Goal: Information Seeking & Learning: Learn about a topic

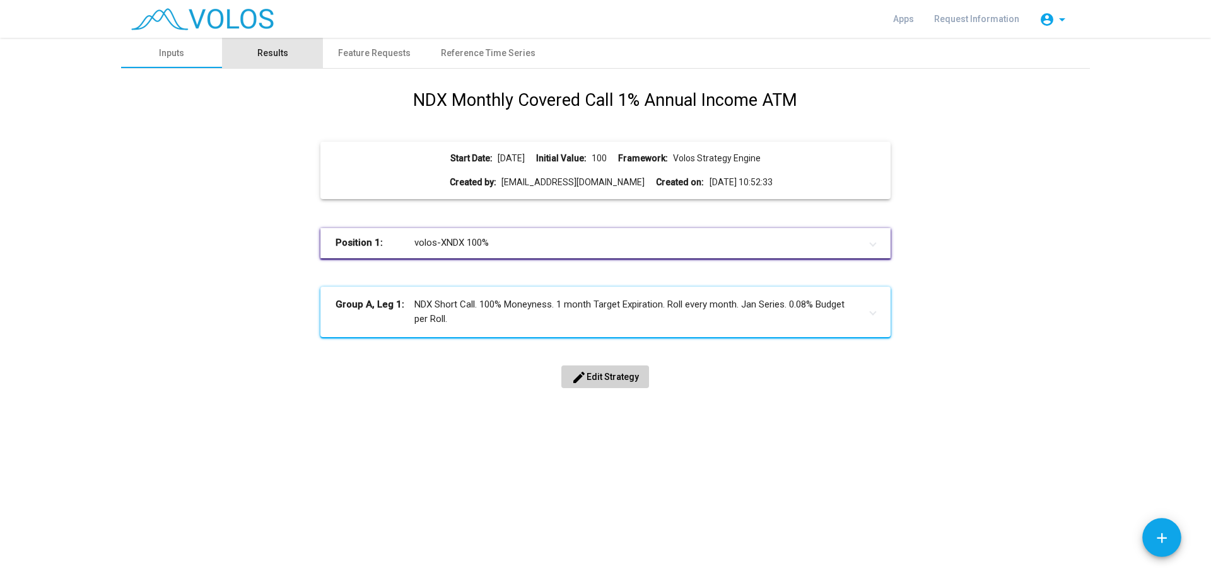
click at [267, 55] on div "Results" at bounding box center [272, 53] width 31 height 13
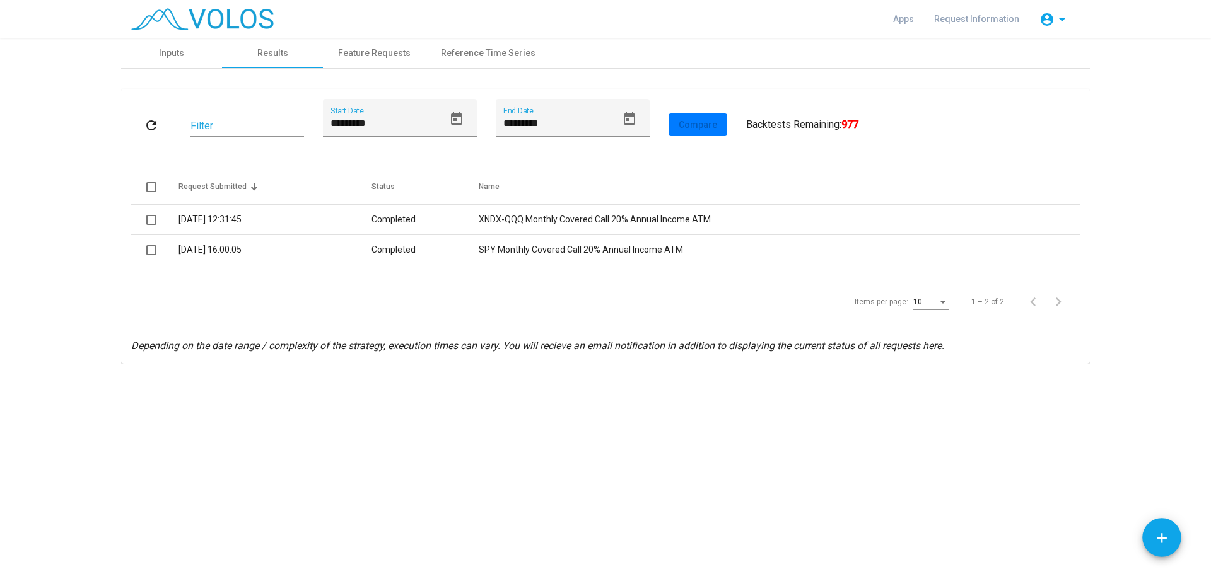
click at [151, 125] on mat-icon "refresh" at bounding box center [151, 125] width 15 height 15
click at [453, 111] on button "Open calendar" at bounding box center [456, 119] width 25 height 25
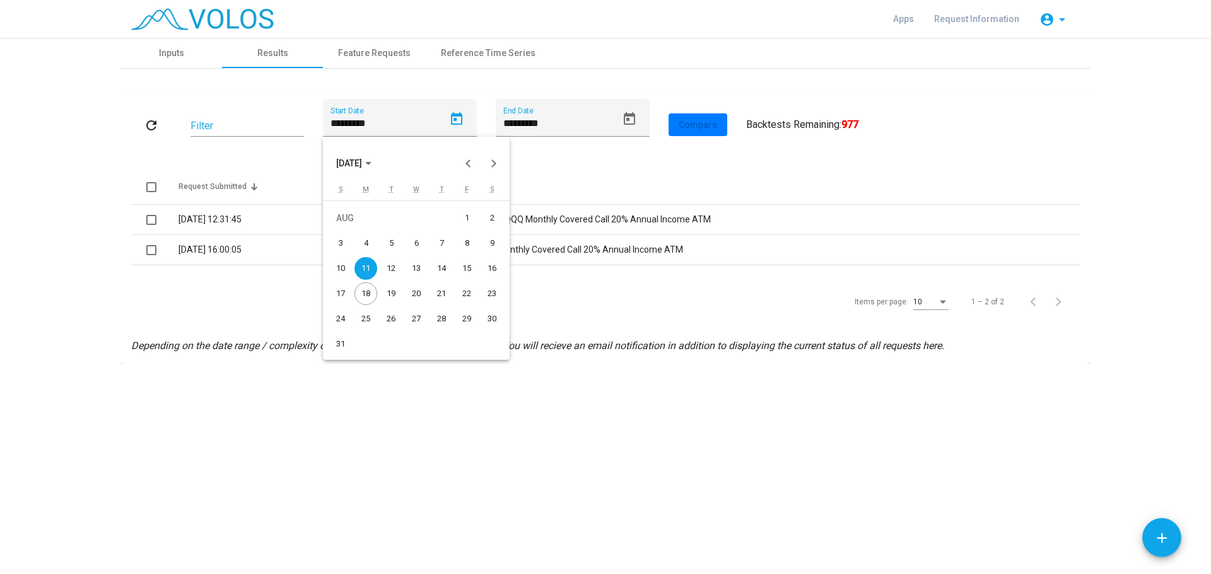
click at [453, 216] on td "AUG" at bounding box center [391, 218] width 126 height 25
click at [458, 216] on div "1" at bounding box center [466, 218] width 23 height 23
type input "********"
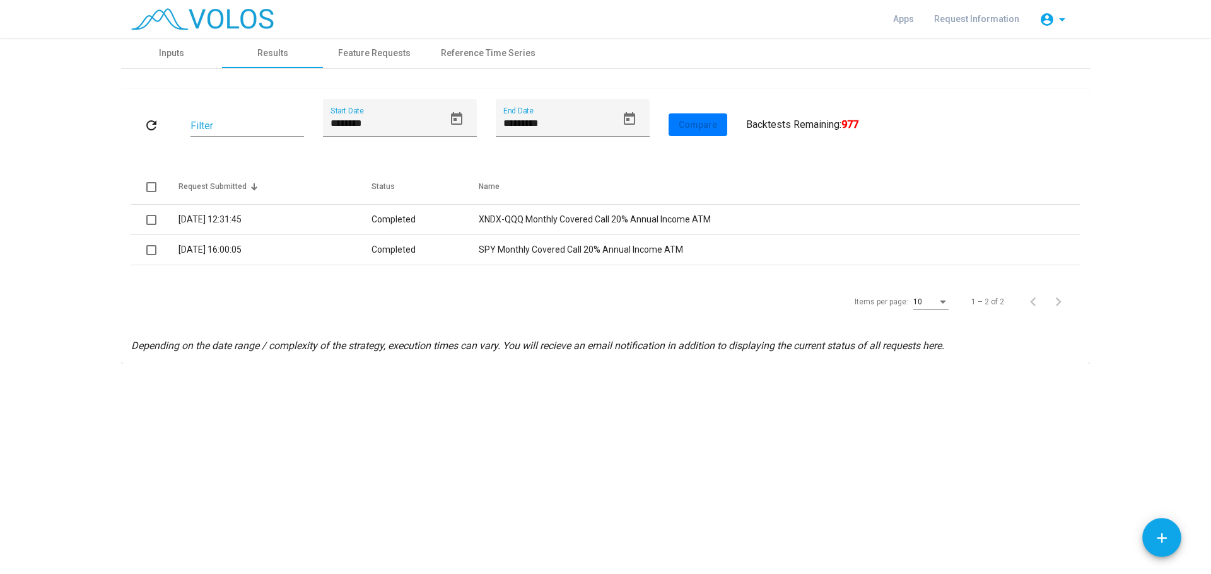
click at [147, 125] on mat-icon "refresh" at bounding box center [151, 125] width 15 height 15
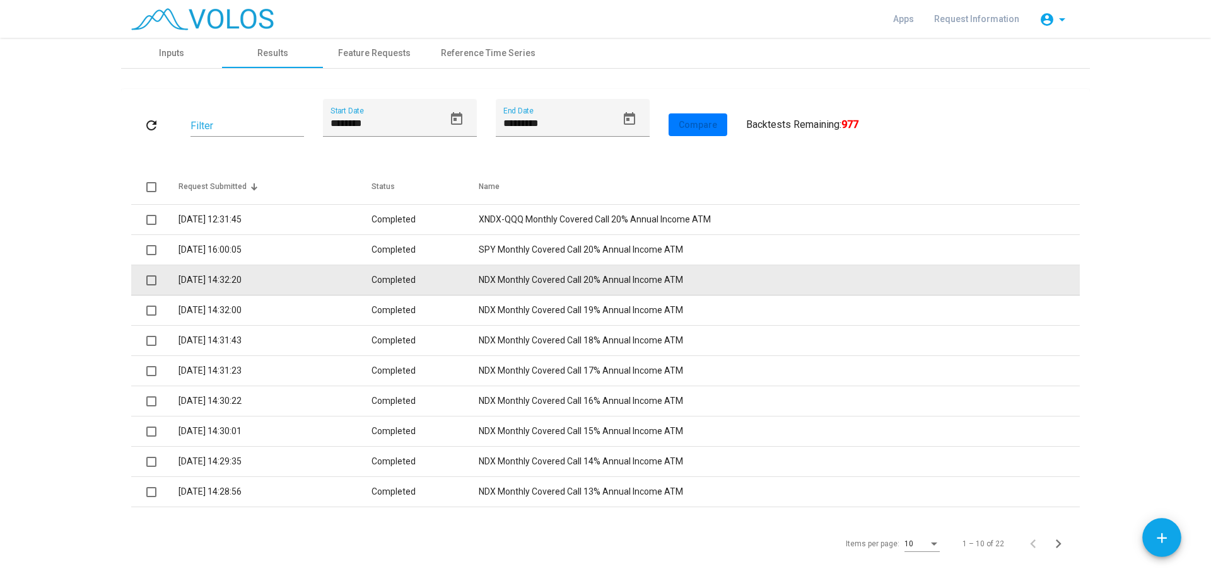
click at [603, 279] on td "NDX Monthly Covered Call 20% Annual Income ATM" at bounding box center [779, 280] width 601 height 30
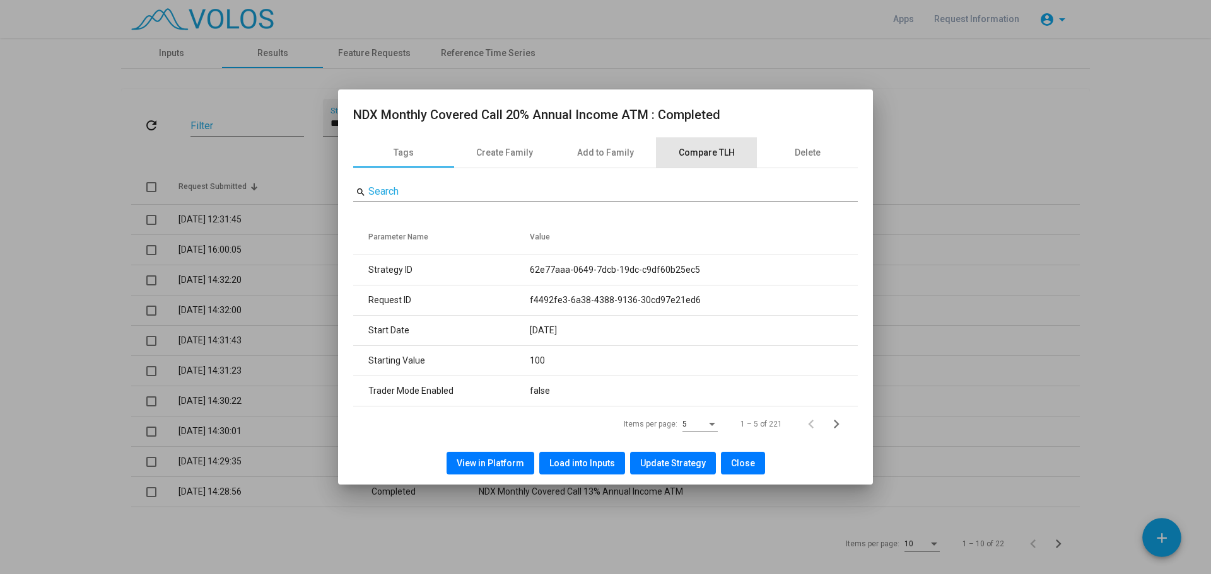
click at [725, 153] on div "Compare TLH" at bounding box center [706, 152] width 56 height 13
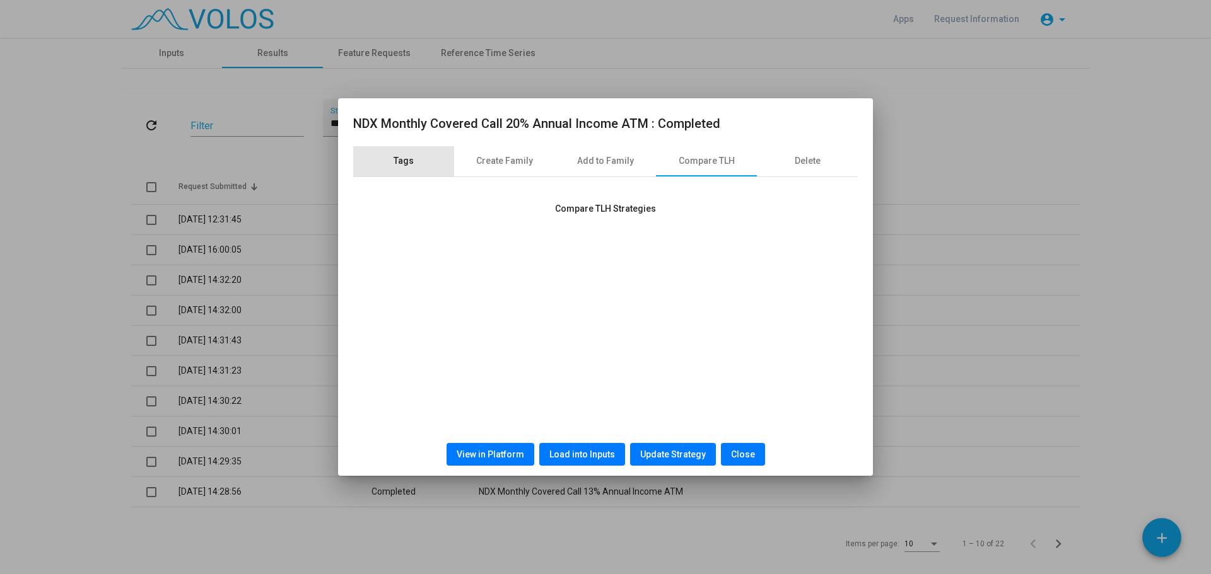
click at [383, 165] on div "Tags" at bounding box center [403, 161] width 101 height 30
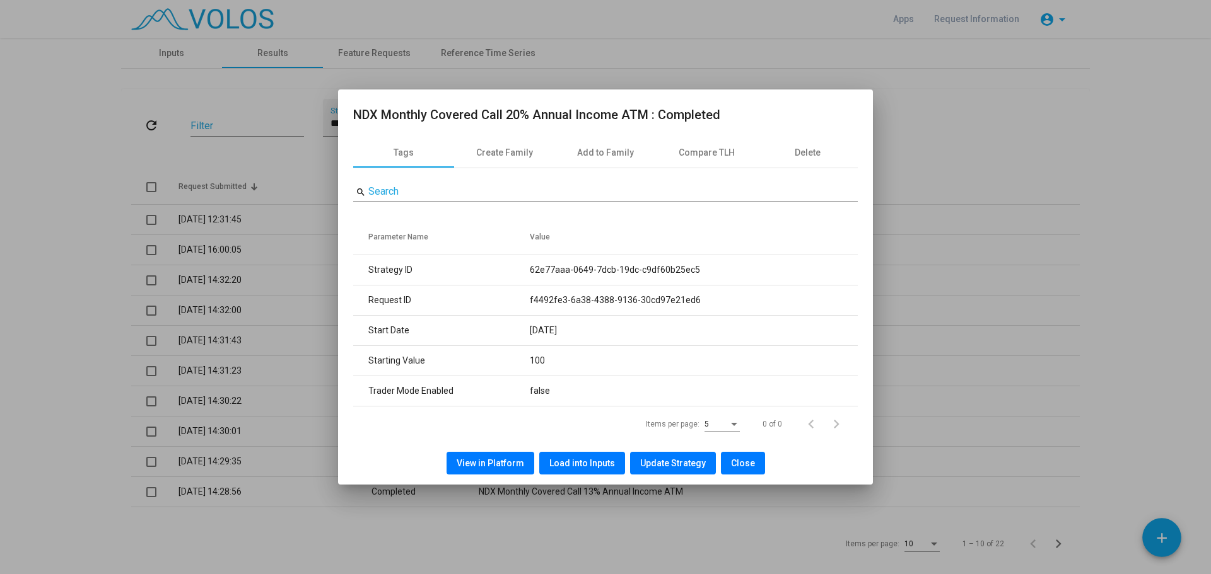
click at [489, 466] on span "View in Platform" at bounding box center [489, 463] width 67 height 10
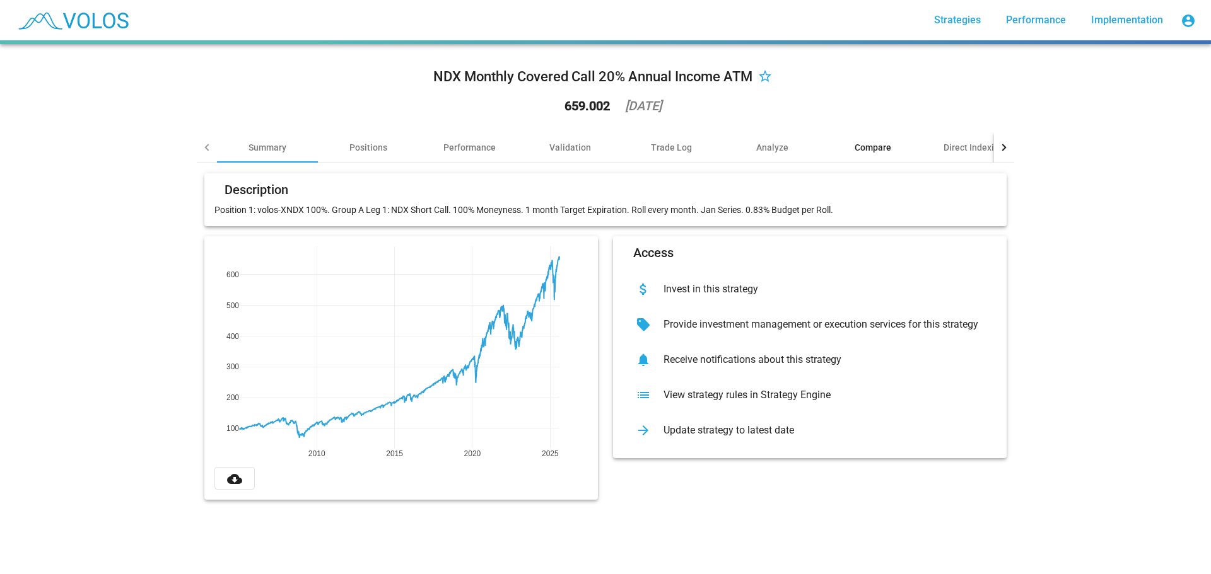
click at [882, 139] on div "Compare" at bounding box center [872, 147] width 101 height 30
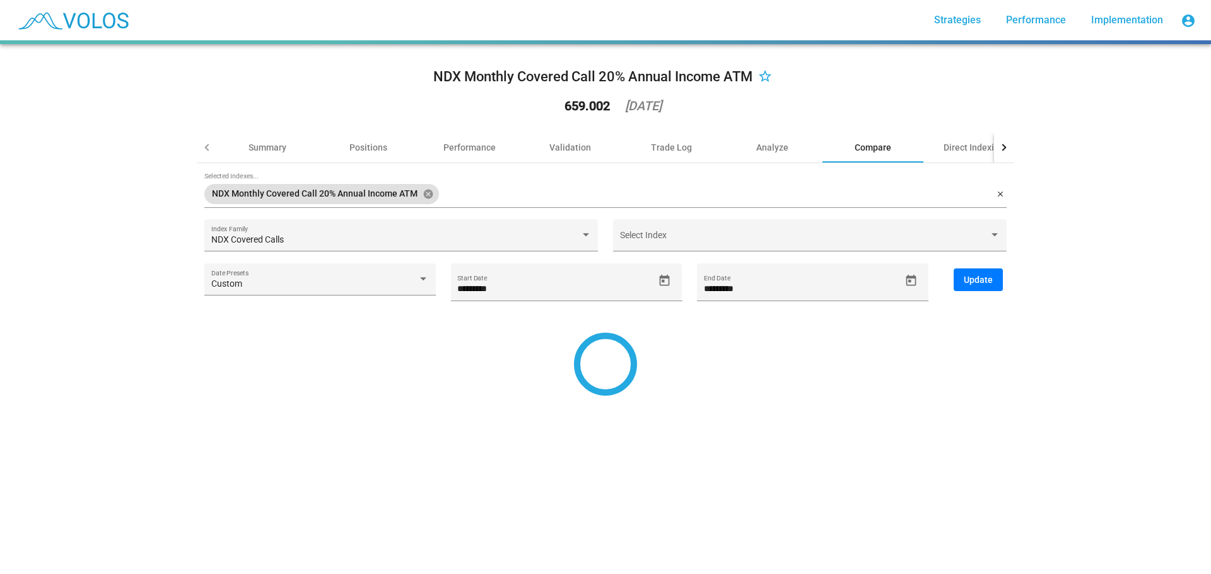
type input "*********"
type input "********"
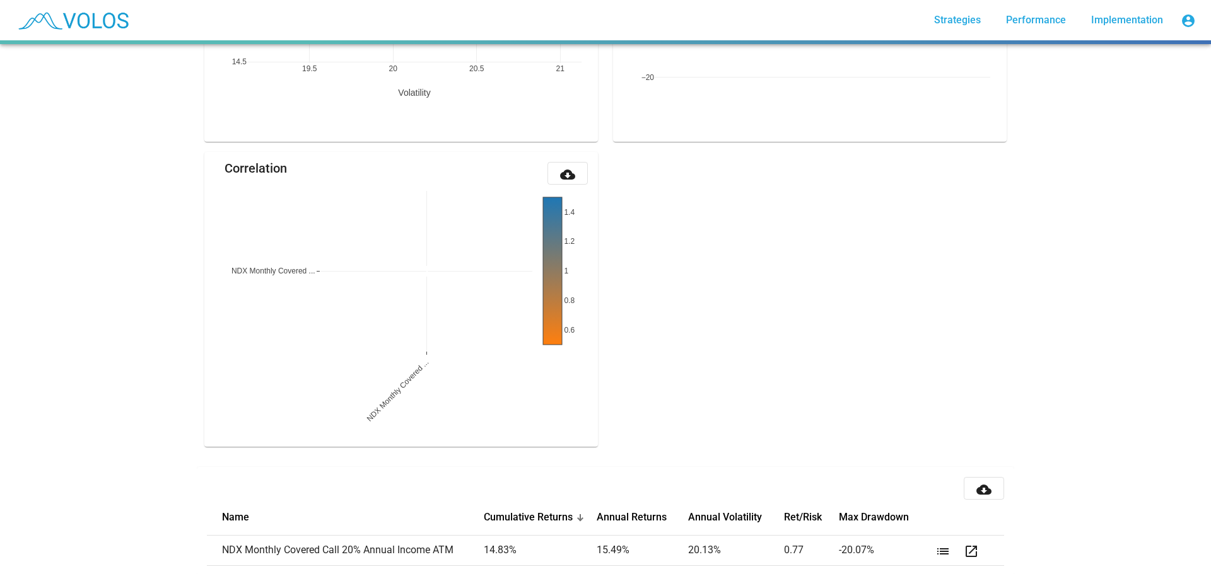
scroll to position [1433, 0]
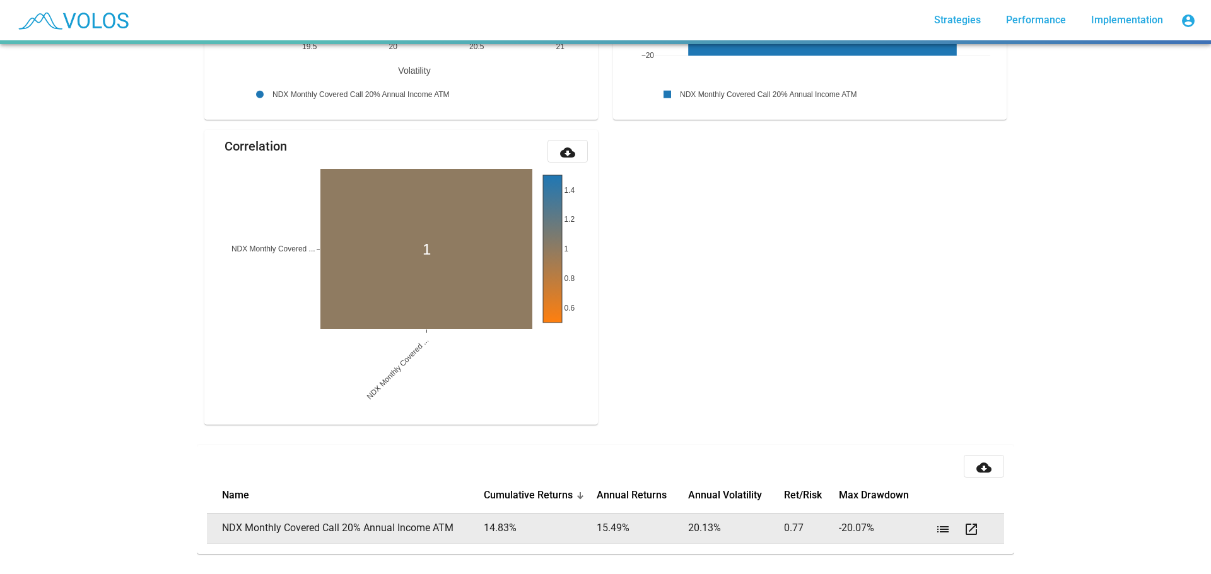
click at [963, 522] on mat-icon "open_in_new" at bounding box center [970, 529] width 15 height 15
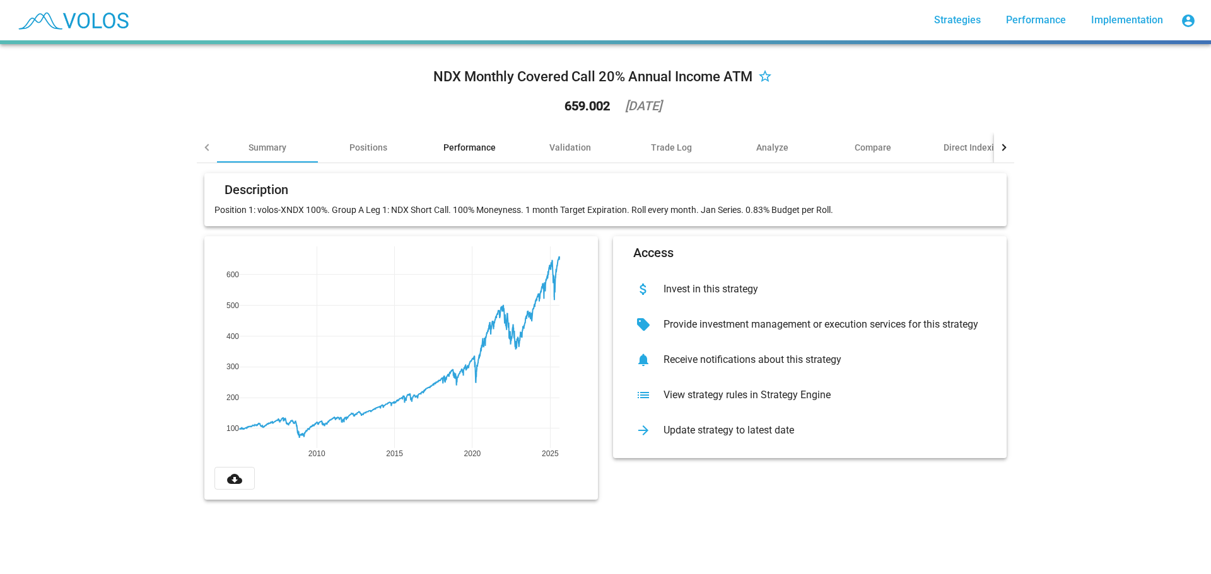
click at [457, 146] on div "Performance" at bounding box center [469, 147] width 52 height 13
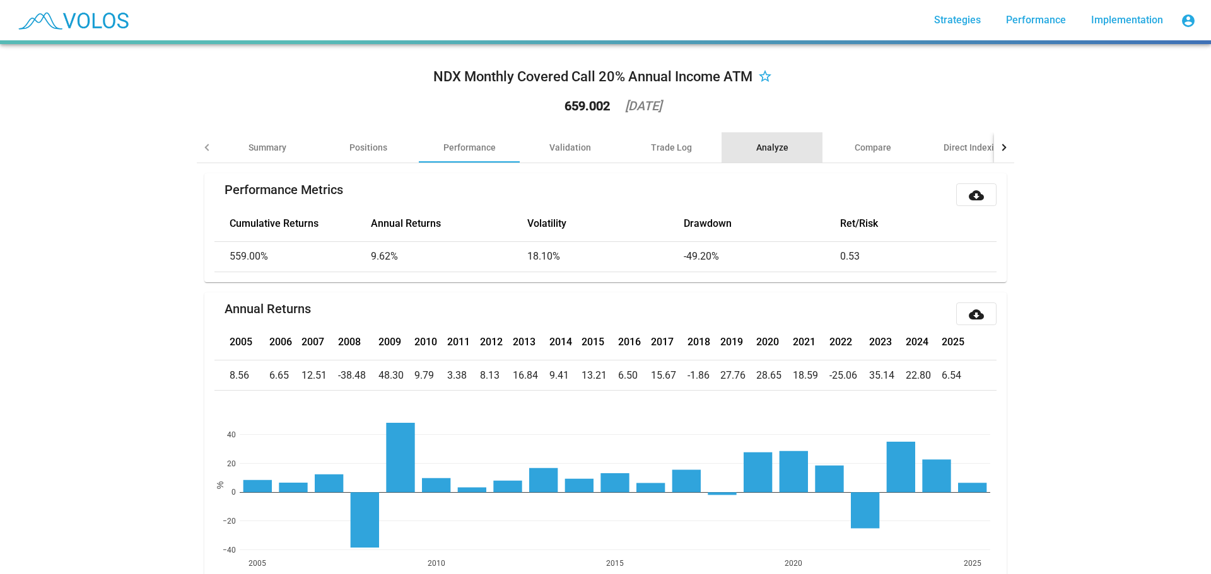
click at [761, 142] on div "Analyze" at bounding box center [772, 147] width 32 height 13
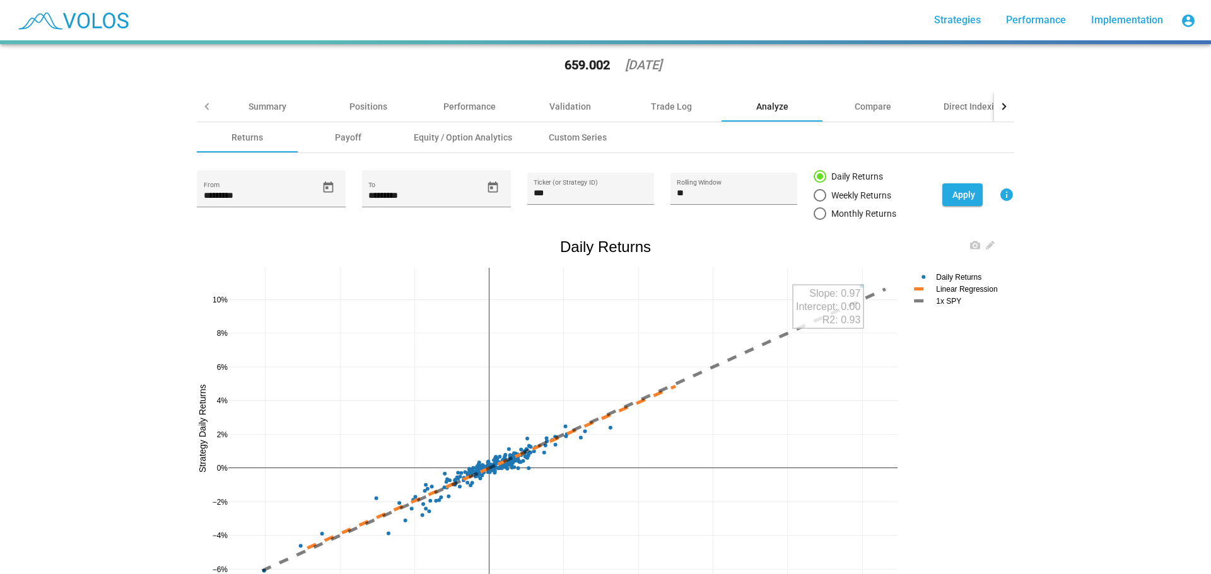
scroll to position [63, 0]
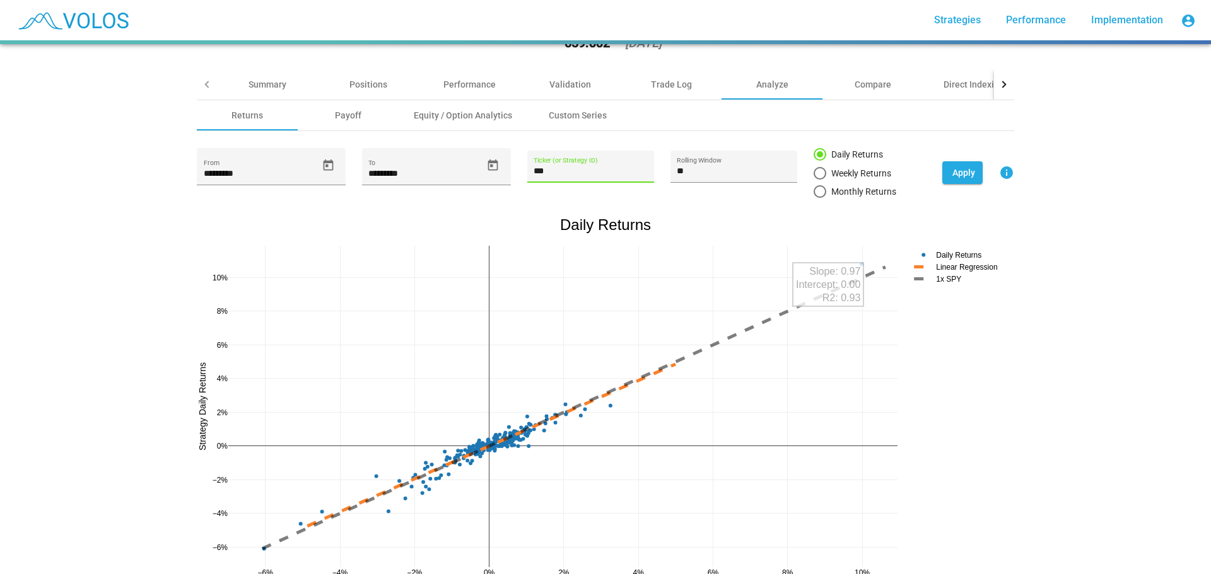
click at [564, 173] on input "***" at bounding box center [589, 171] width 113 height 10
drag, startPoint x: 564, startPoint y: 173, endPoint x: 508, endPoint y: 172, distance: 55.5
click at [508, 172] on div "********* From ********* To *** Ticker (or Strategy ID) ** Rolling Window Daily…" at bounding box center [605, 173] width 817 height 50
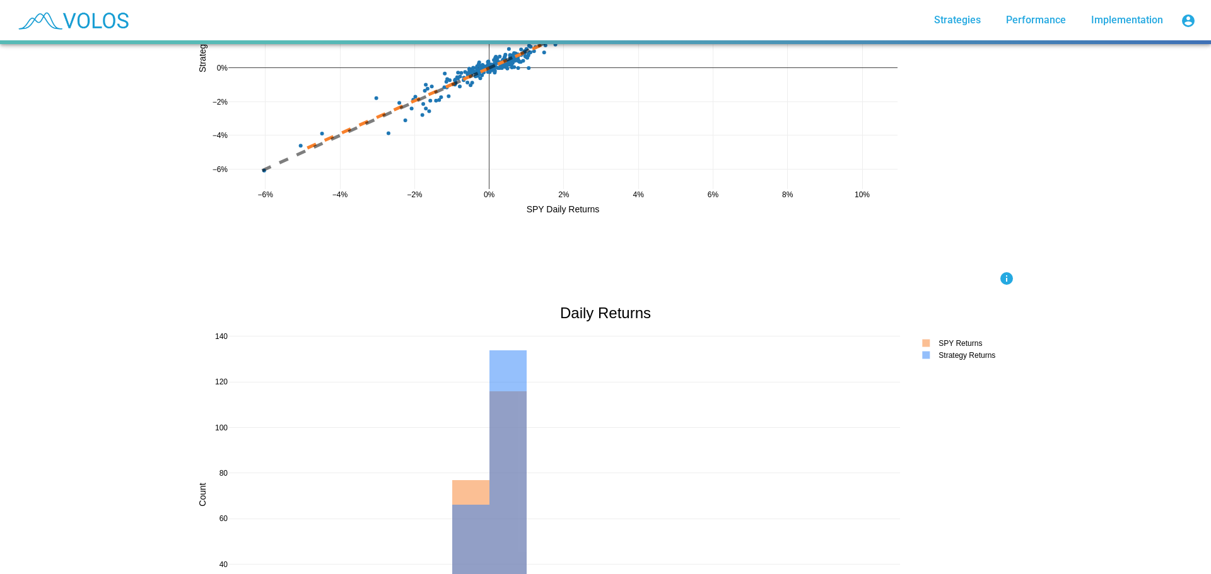
scroll to position [0, 0]
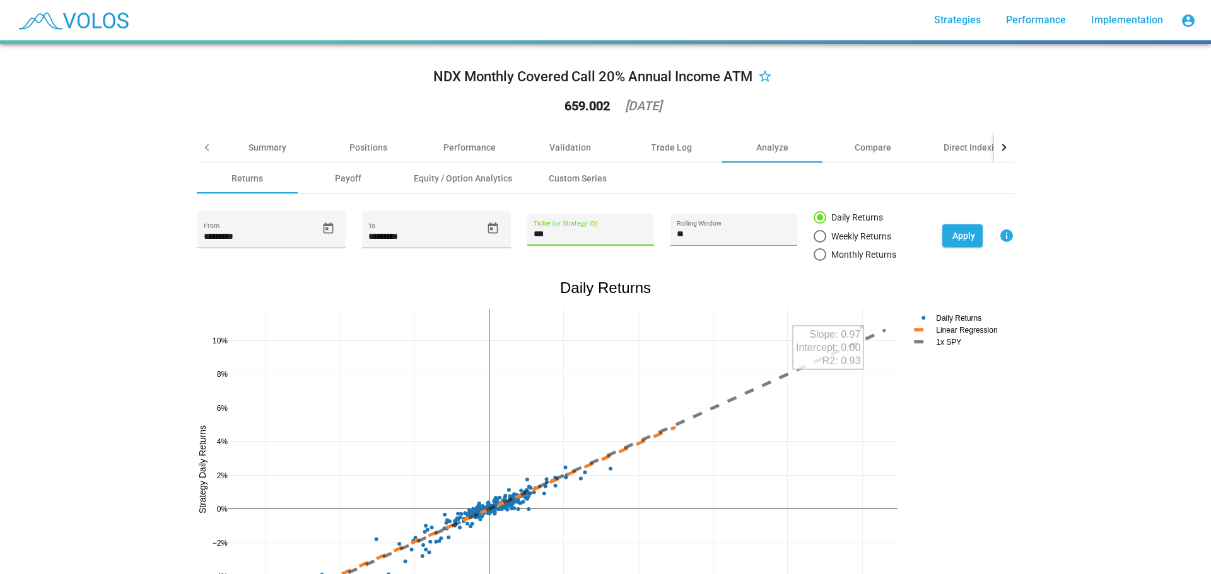
type input "***"
click at [579, 146] on div "Validation" at bounding box center [570, 147] width 42 height 13
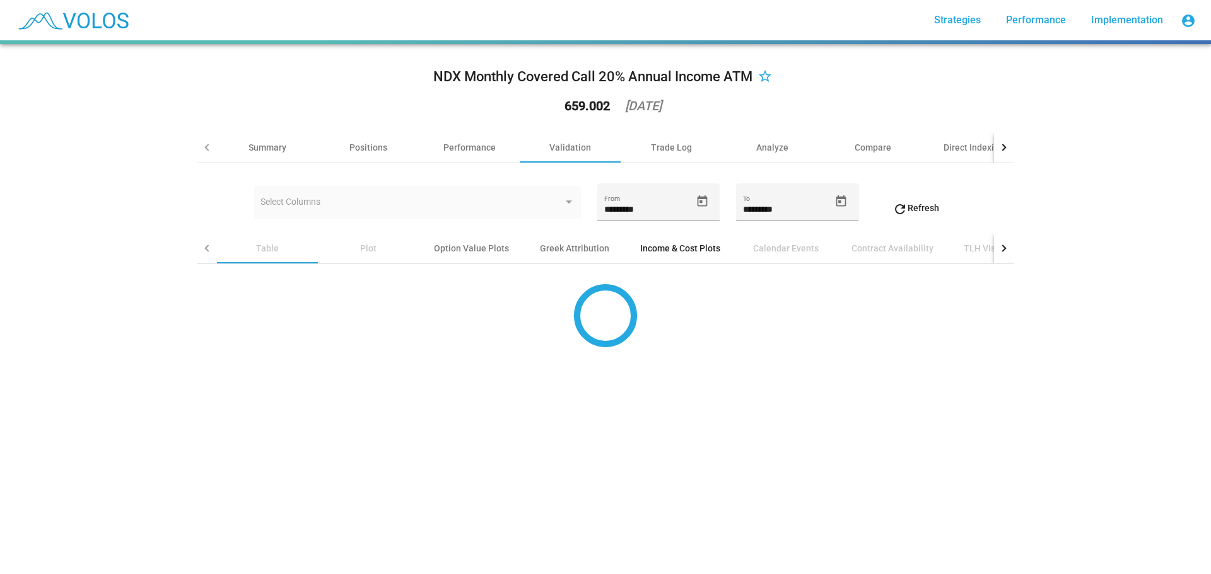
click at [651, 247] on div "Income & Cost Plots" at bounding box center [680, 248] width 80 height 13
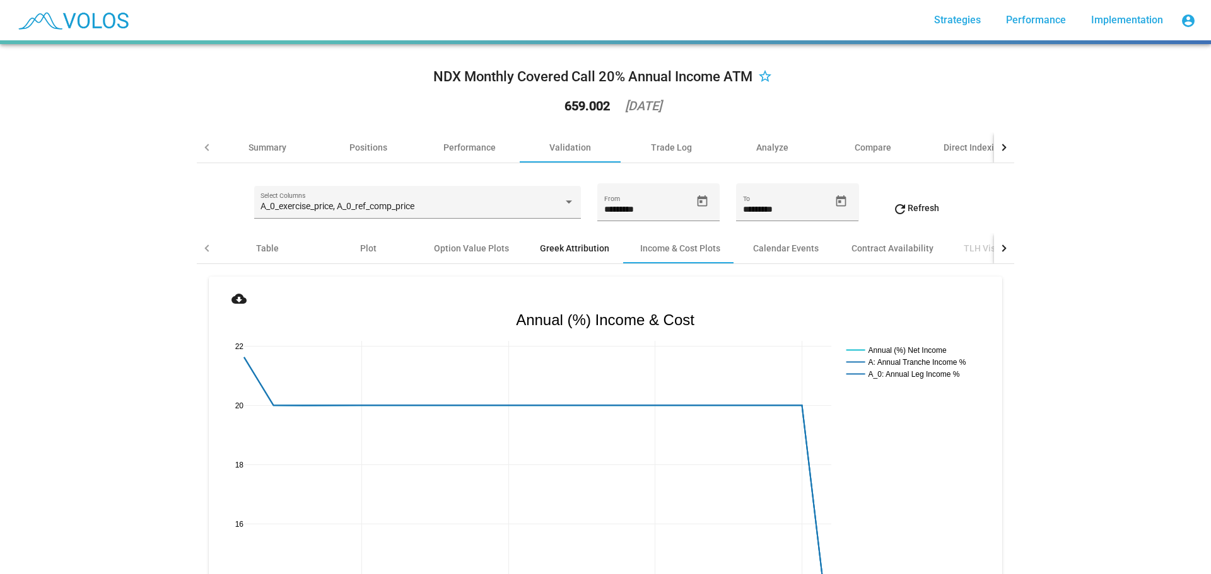
click at [561, 253] on div "Greek Attribution" at bounding box center [574, 248] width 69 height 13
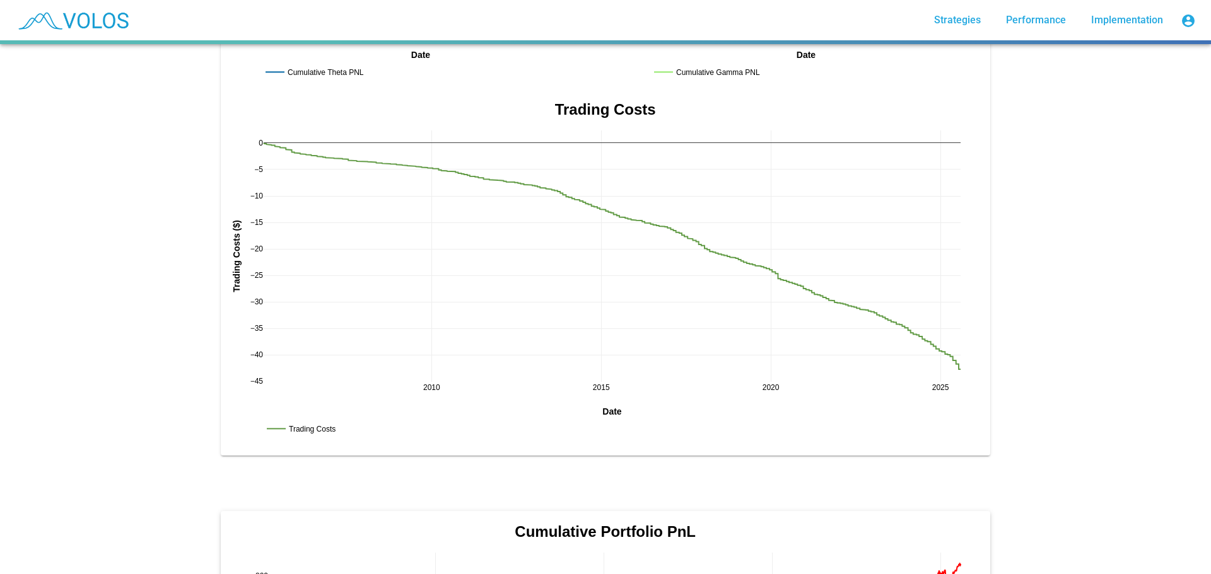
scroll to position [2396, 0]
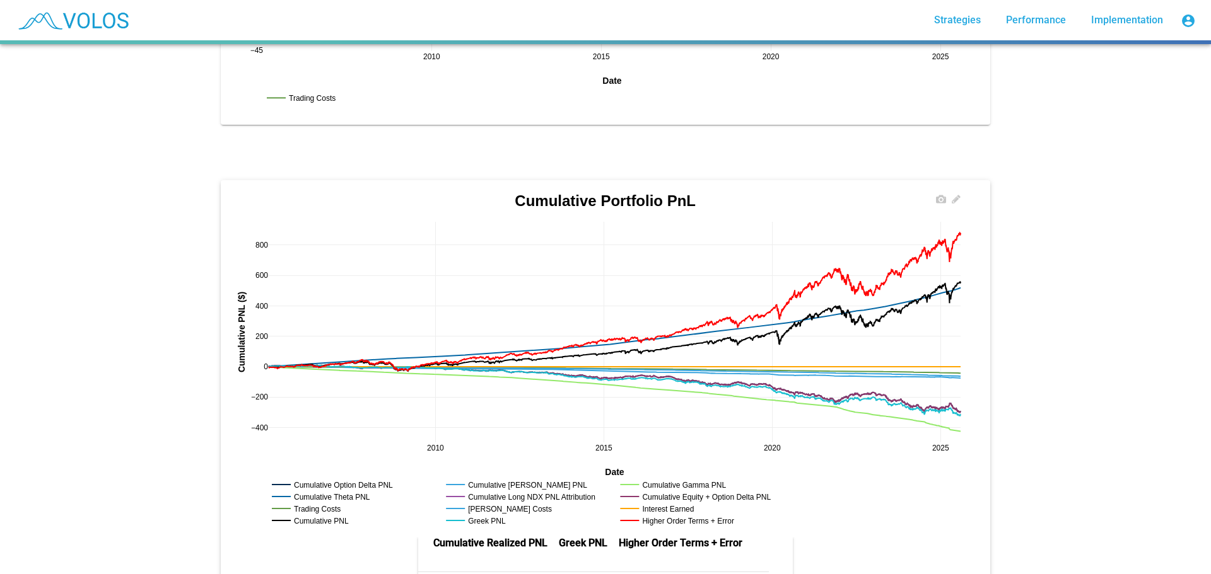
click at [705, 514] on rect at bounding box center [683, 520] width 133 height 12
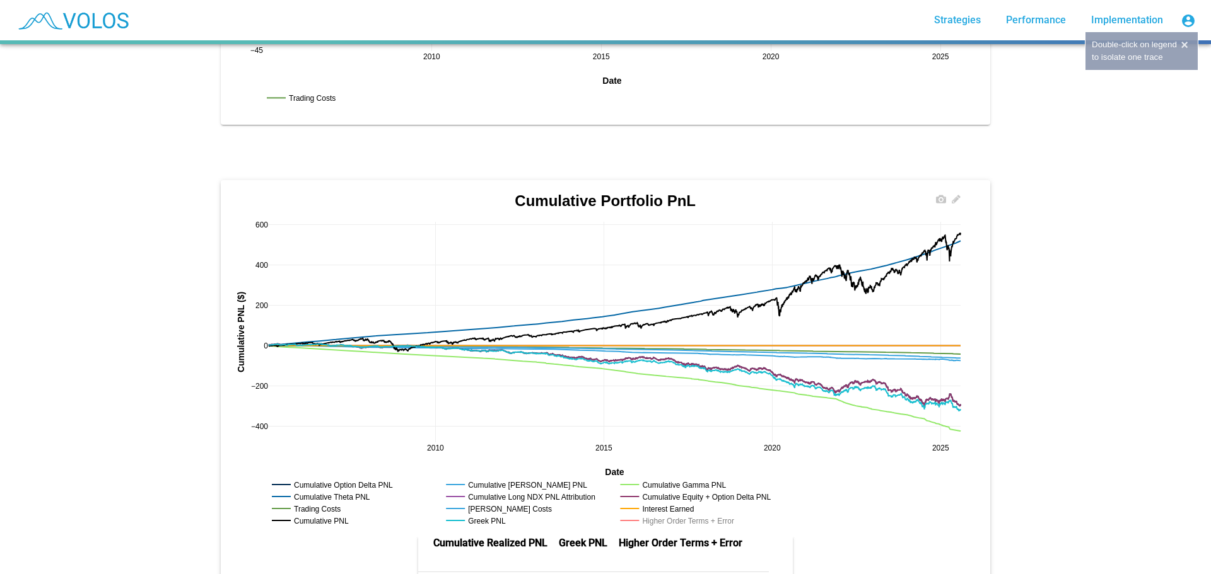
click at [705, 514] on rect at bounding box center [683, 520] width 133 height 12
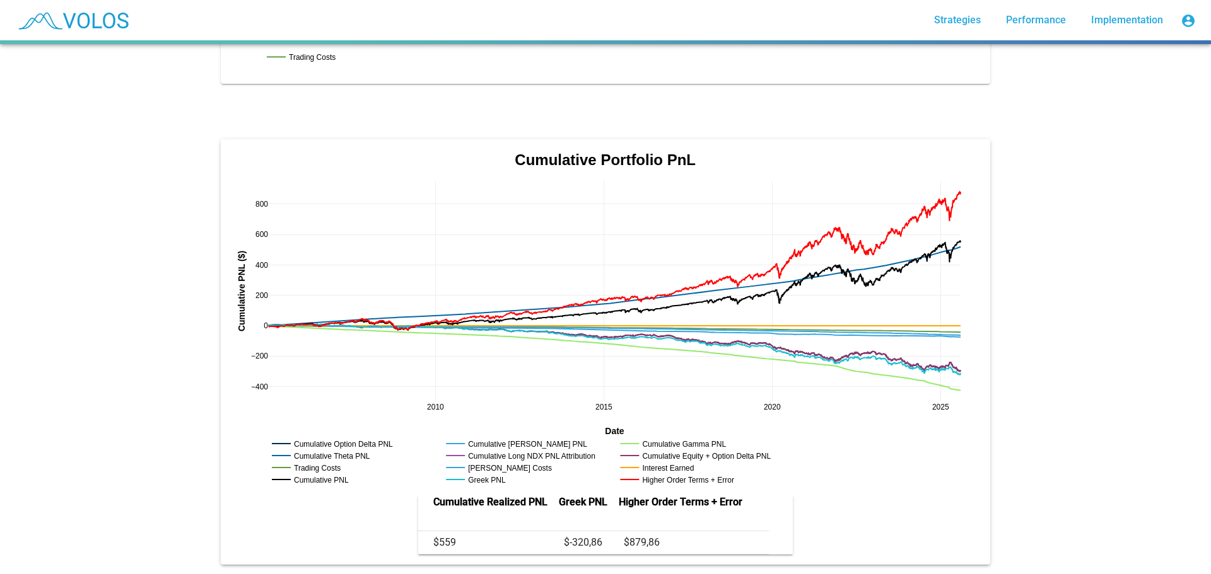
scroll to position [2459, 0]
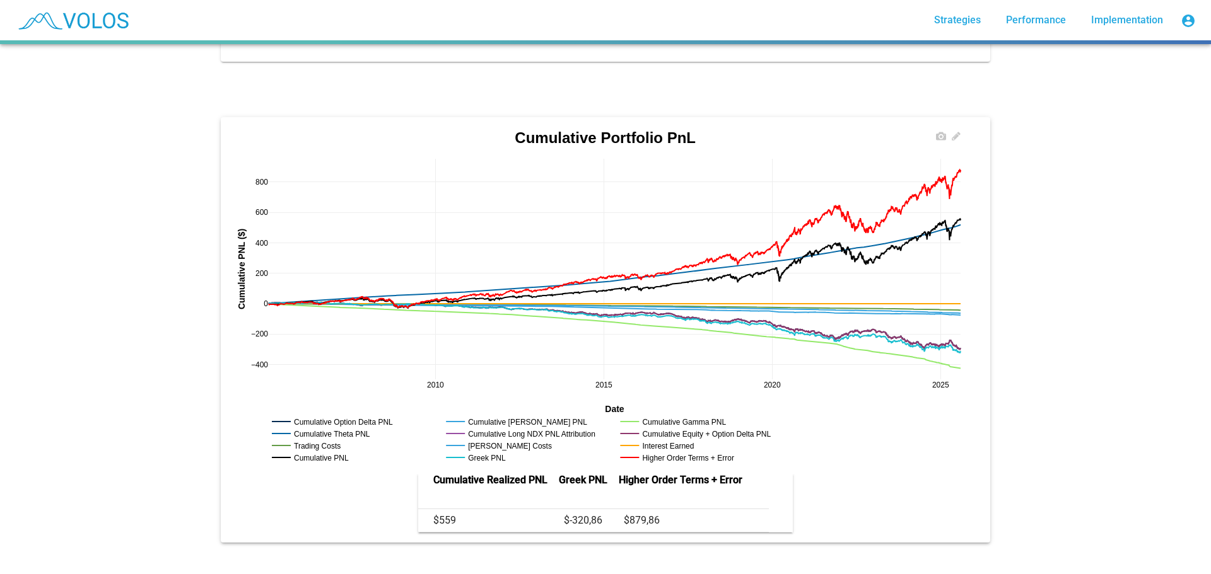
click at [660, 439] on rect at bounding box center [660, 445] width 86 height 12
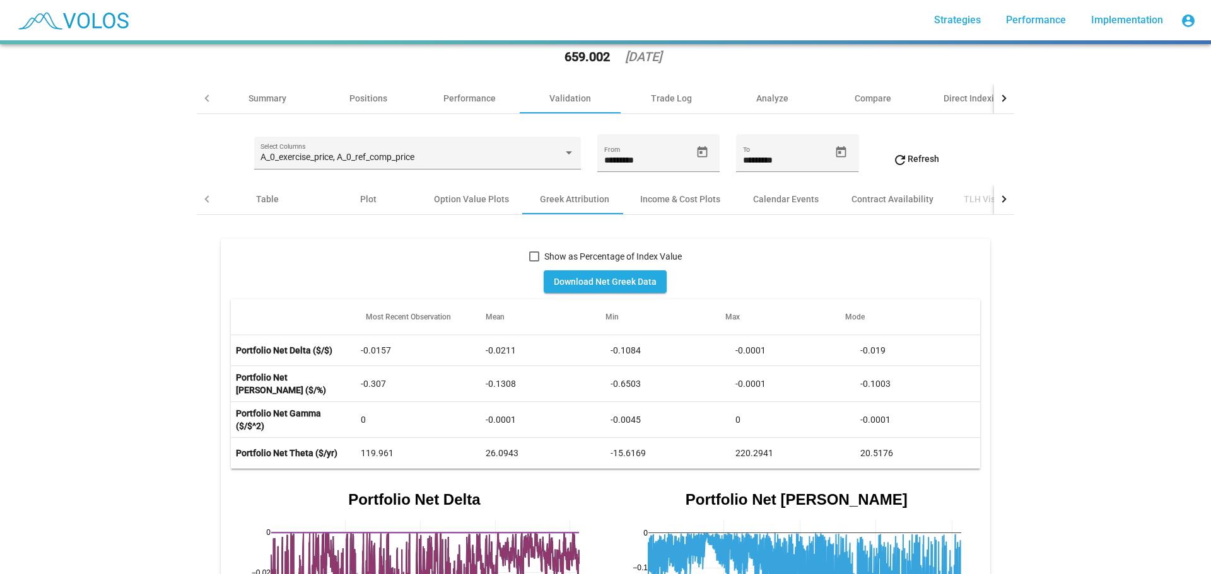
scroll to position [0, 0]
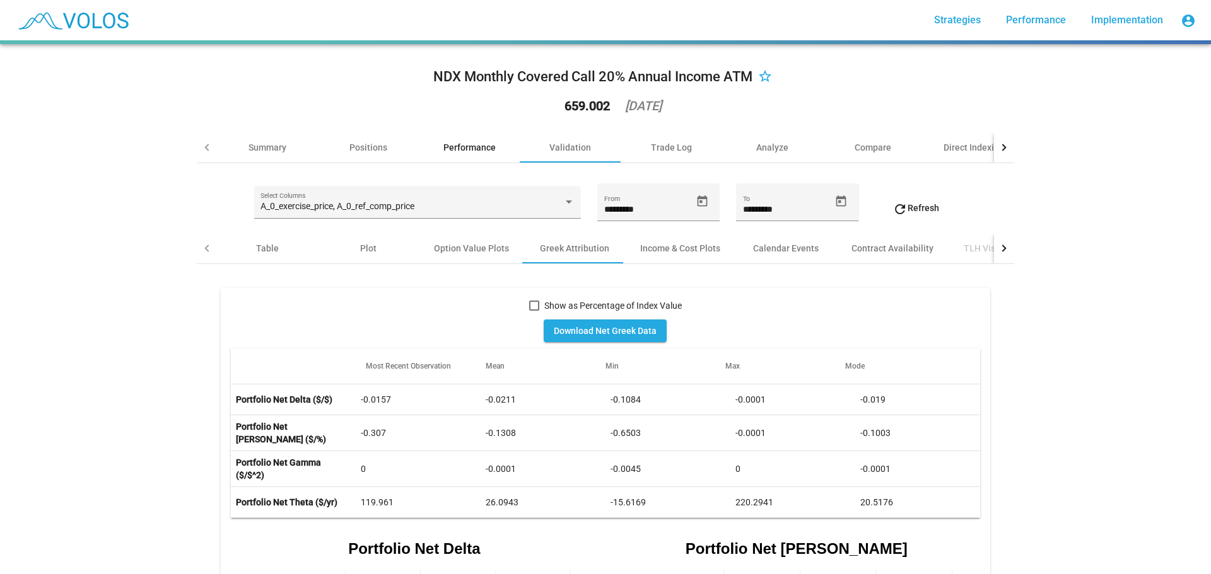
click at [460, 145] on div "Performance" at bounding box center [469, 147] width 52 height 13
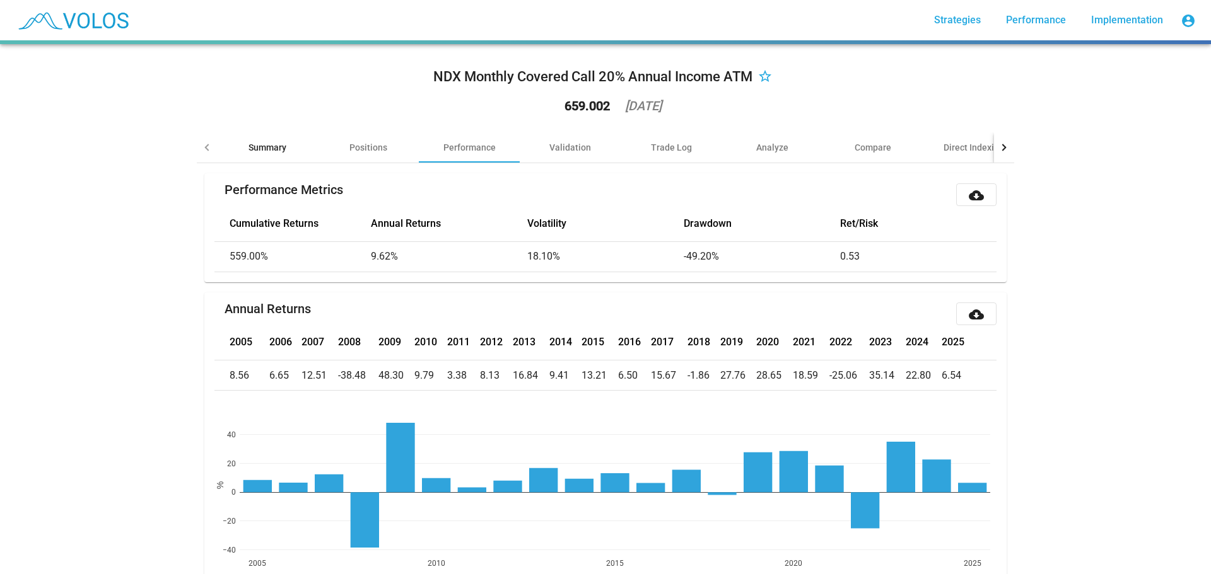
click at [256, 146] on div "Summary" at bounding box center [267, 147] width 38 height 13
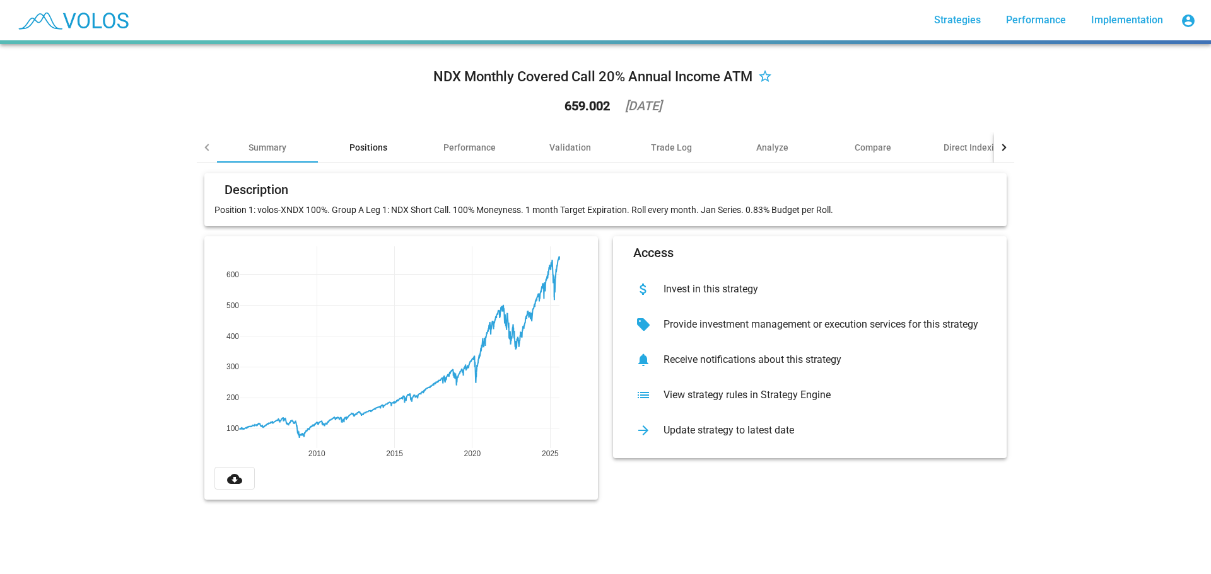
click at [325, 146] on div "Positions" at bounding box center [368, 147] width 101 height 30
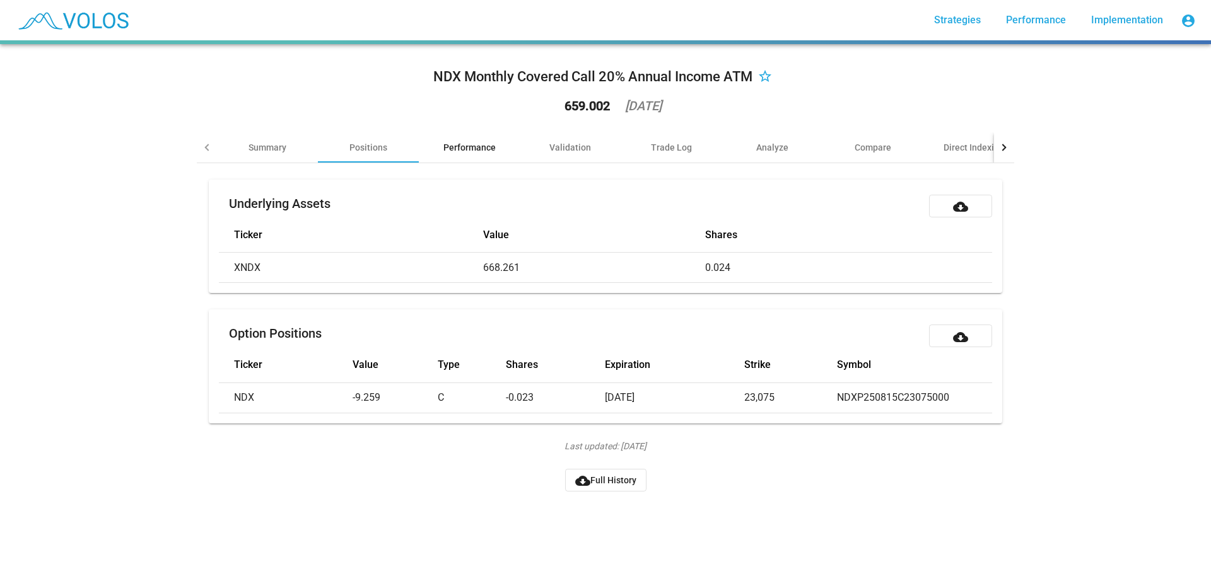
click at [488, 142] on div "Performance" at bounding box center [469, 147] width 52 height 13
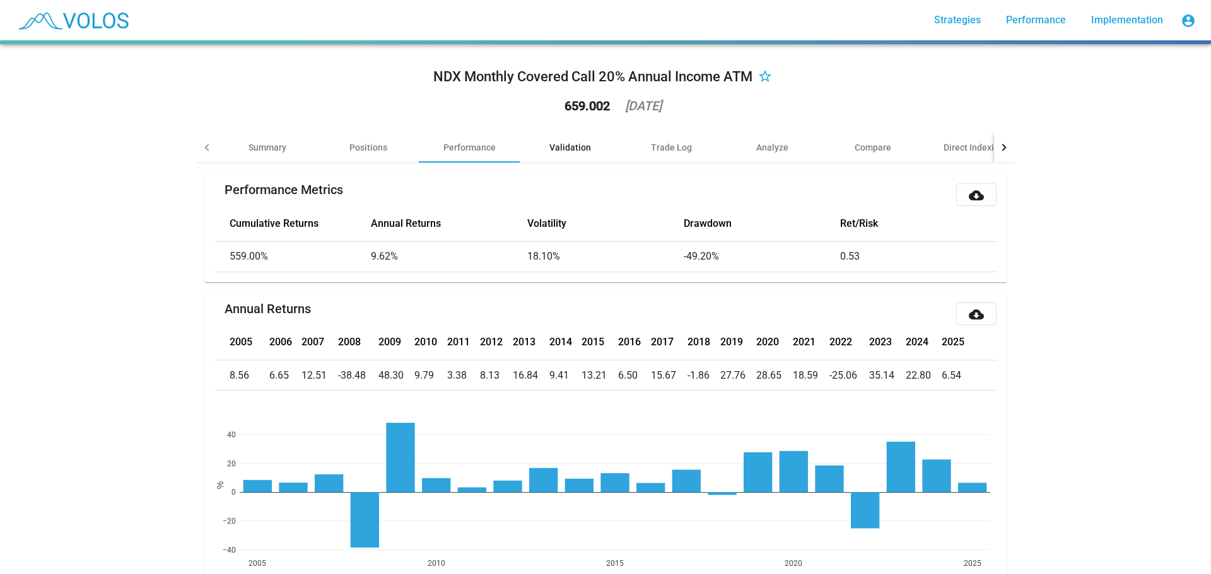
click at [549, 145] on div "Validation" at bounding box center [570, 147] width 42 height 13
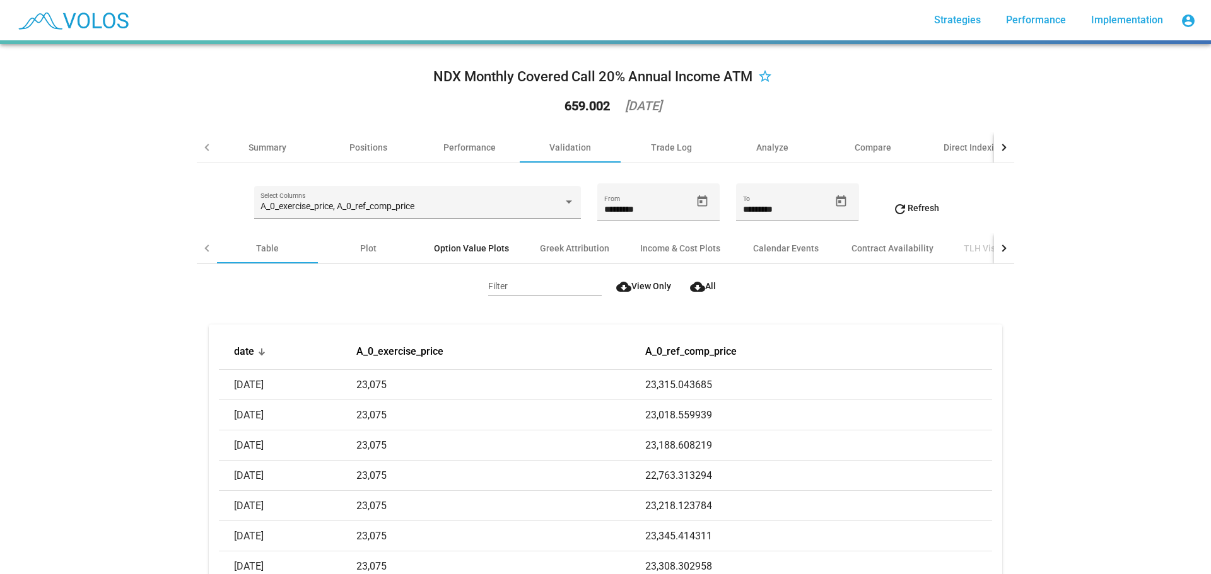
click at [453, 250] on div "Option Value Plots" at bounding box center [471, 248] width 75 height 13
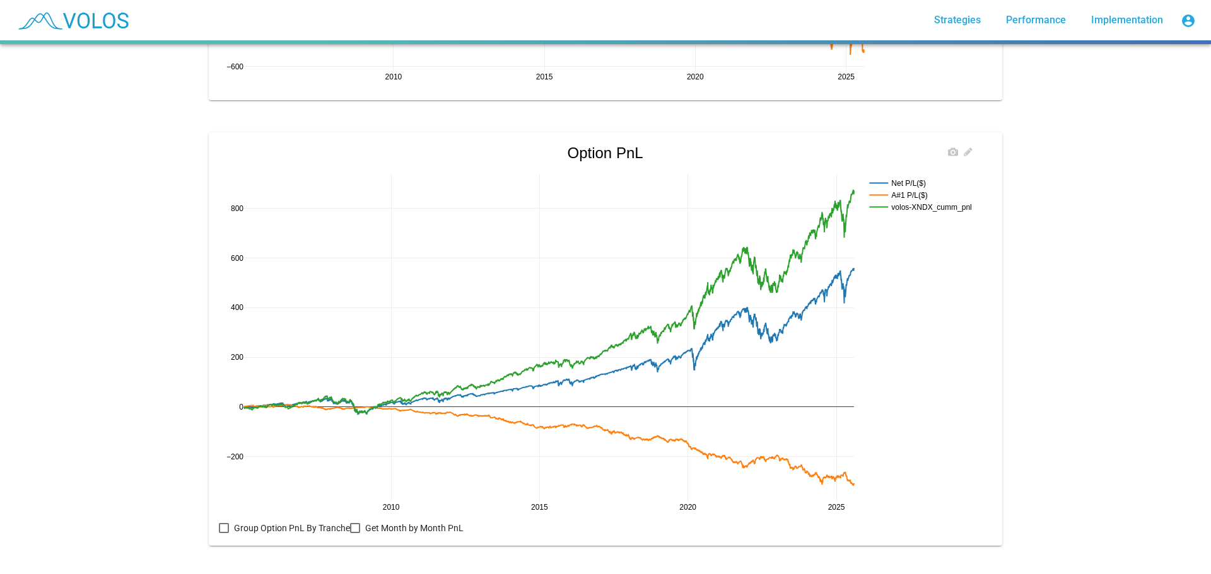
scroll to position [1194, 0]
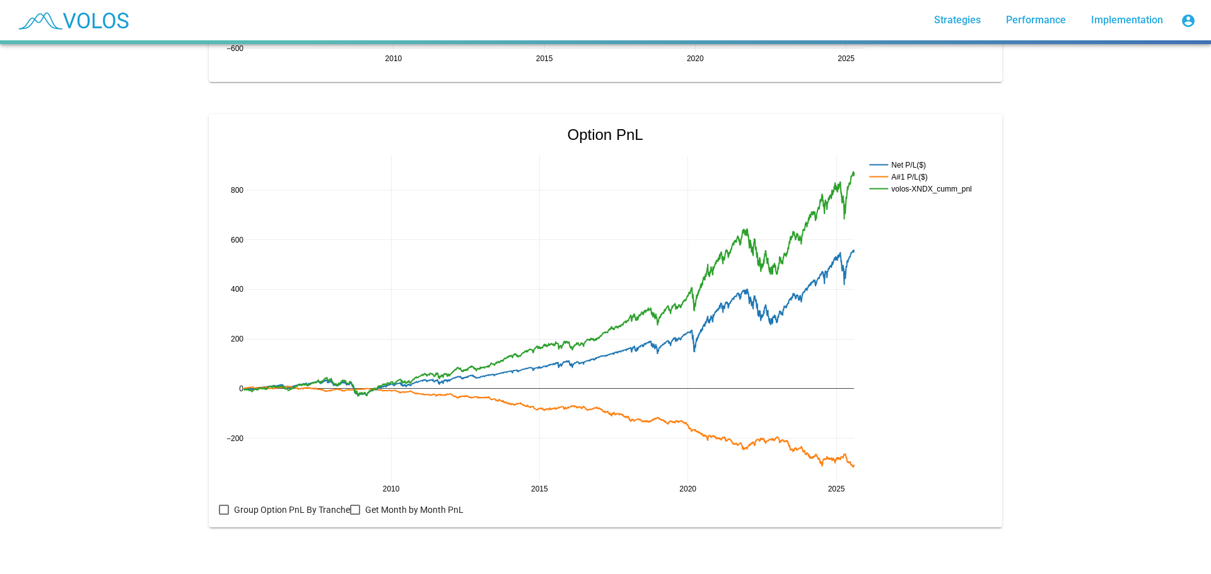
click at [350, 505] on div at bounding box center [355, 510] width 10 height 10
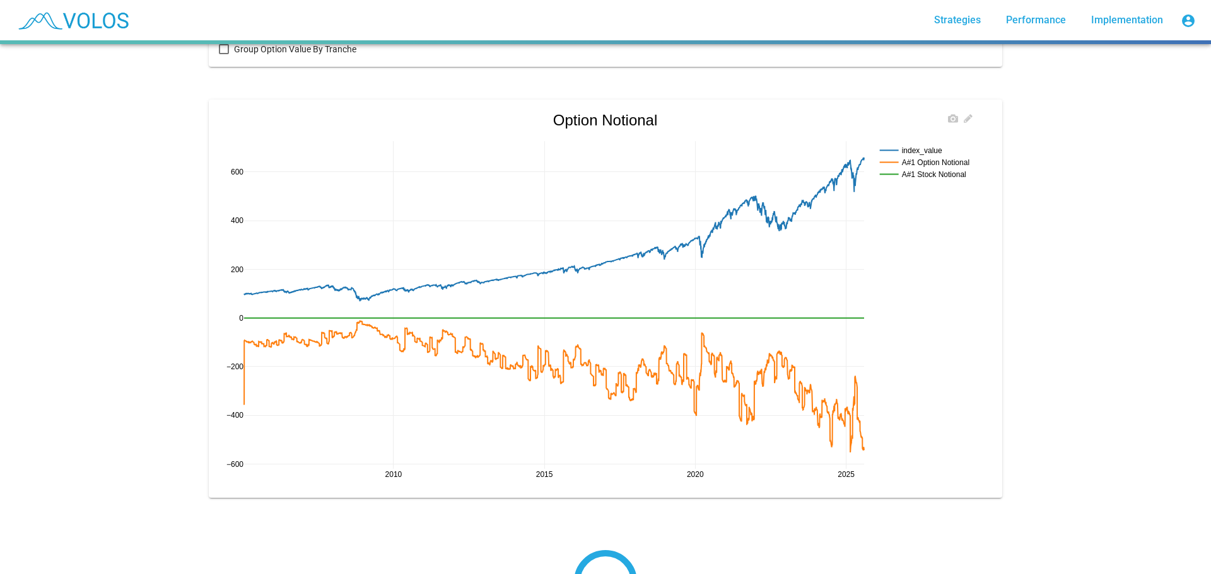
scroll to position [738, 0]
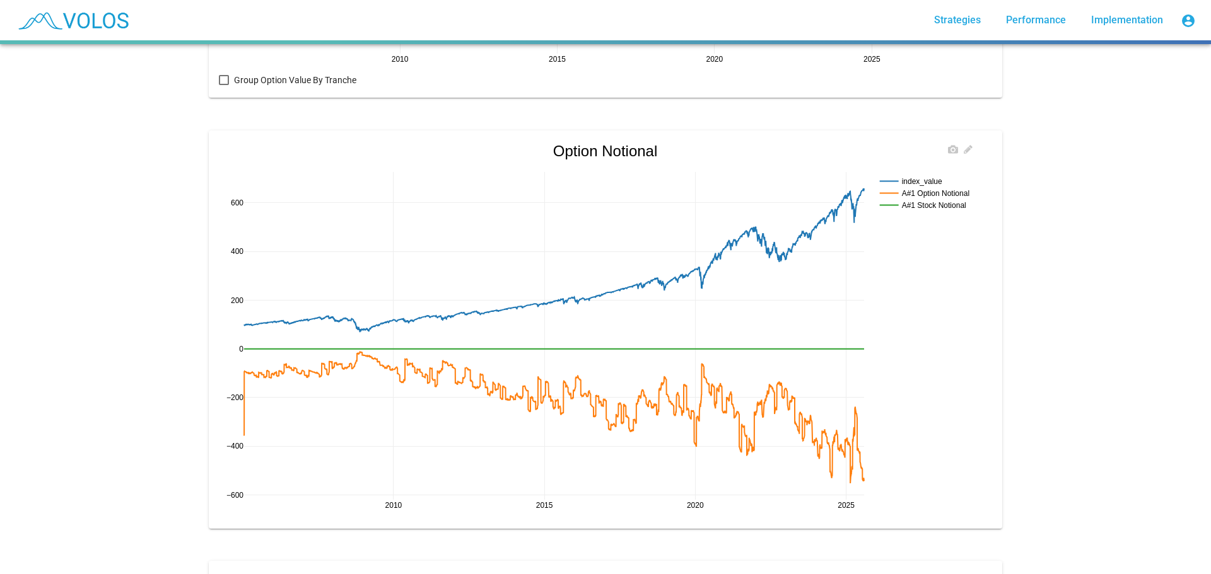
click at [934, 189] on rect at bounding box center [928, 193] width 104 height 12
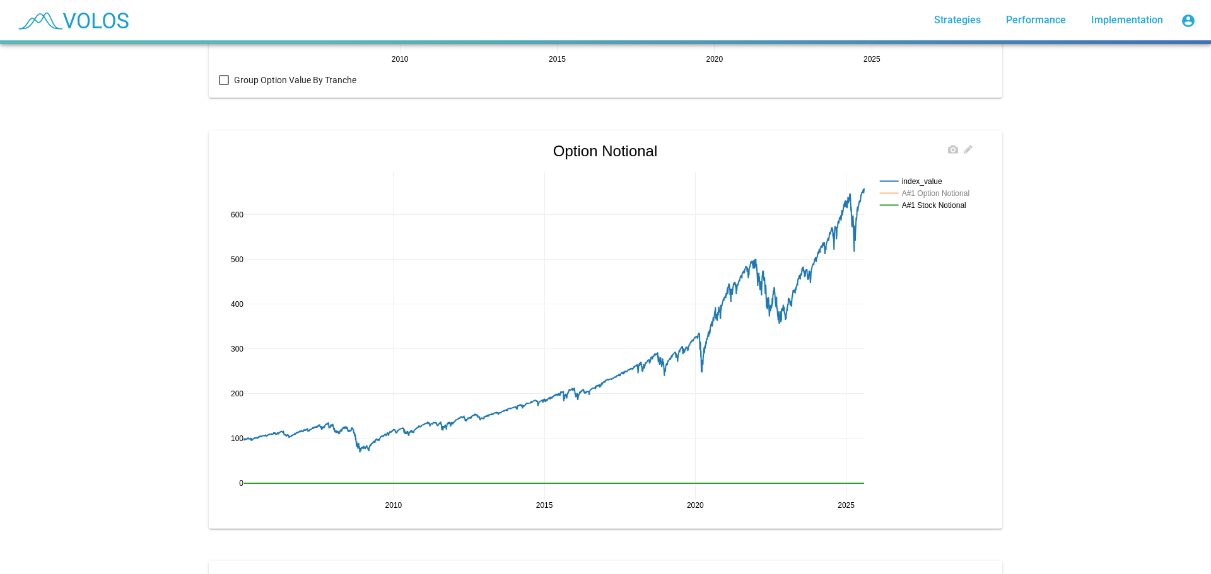
click at [934, 189] on rect at bounding box center [928, 193] width 104 height 12
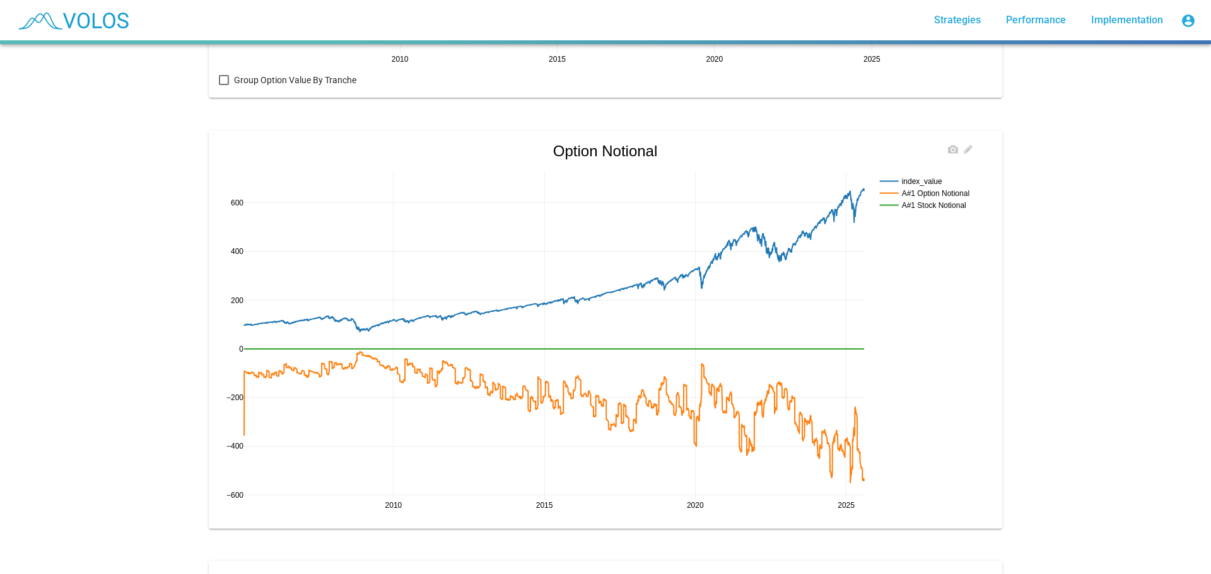
click at [934, 207] on rect at bounding box center [928, 205] width 104 height 12
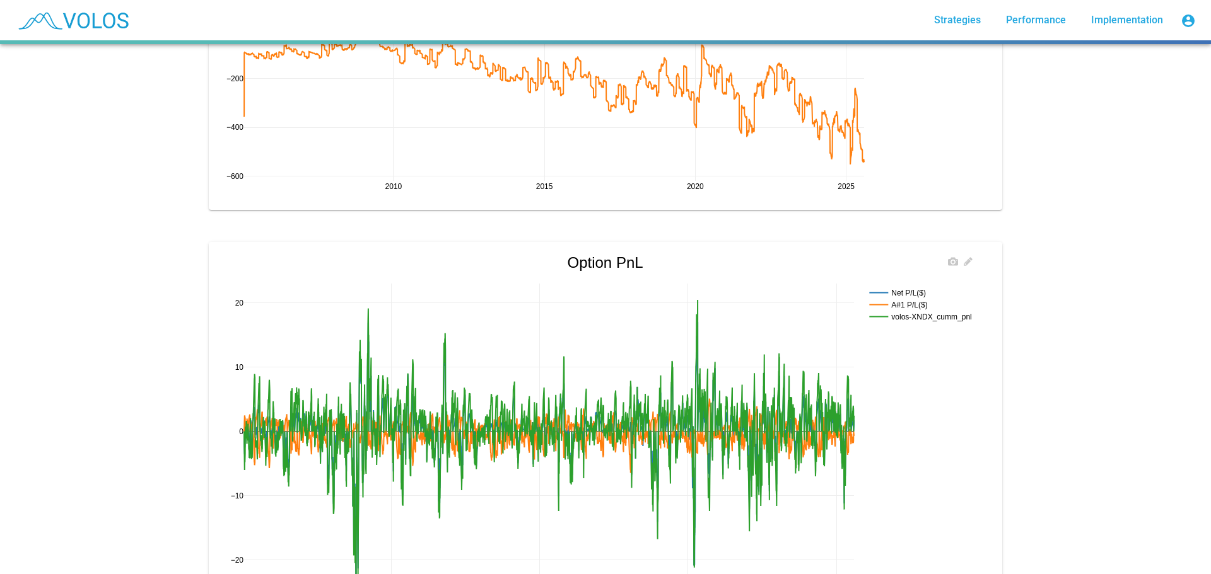
scroll to position [1179, 0]
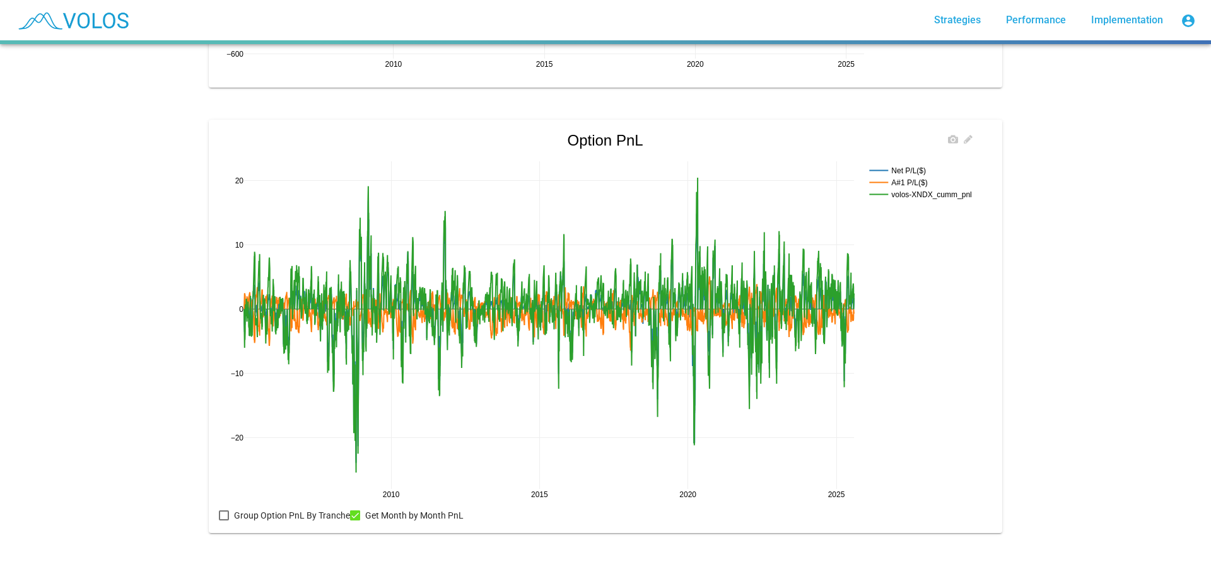
click at [898, 181] on rect at bounding box center [923, 183] width 115 height 12
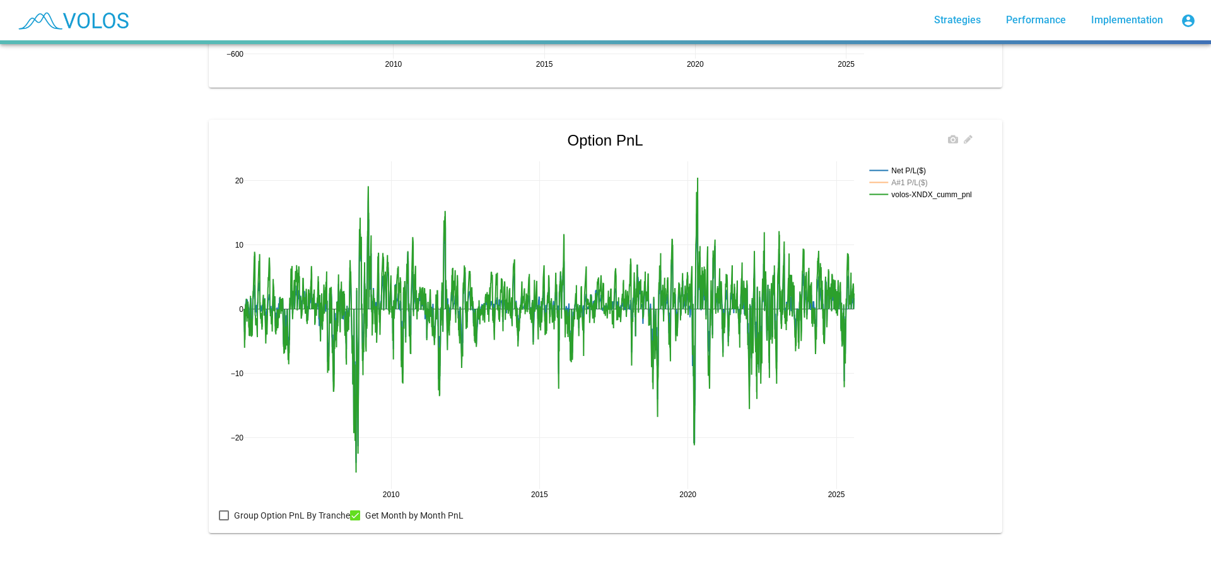
click at [898, 181] on rect at bounding box center [923, 183] width 115 height 12
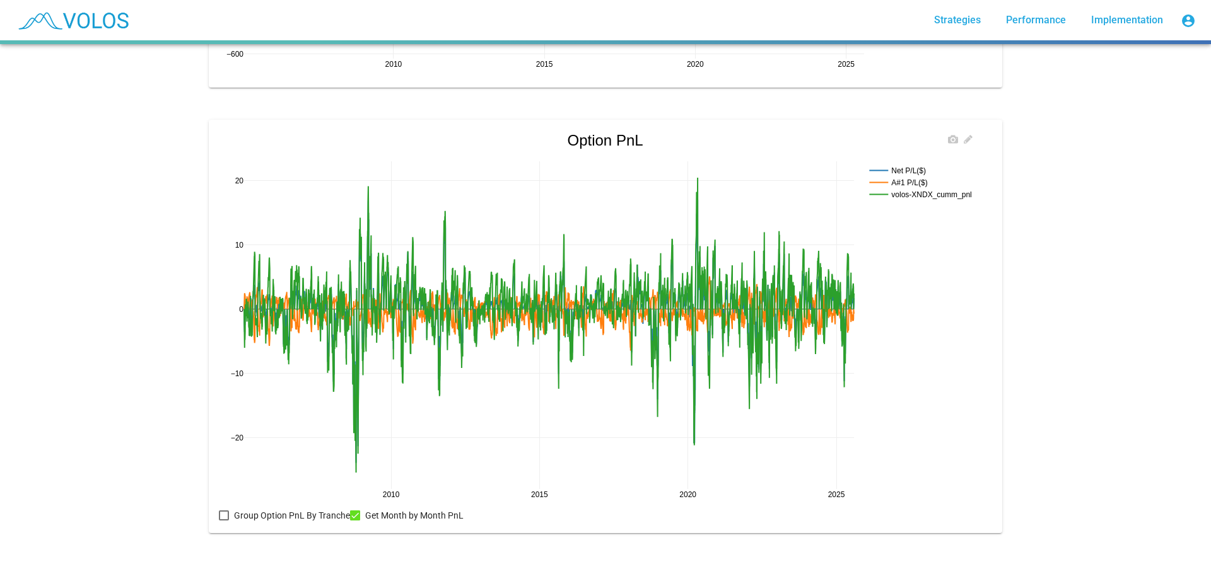
click at [900, 172] on rect at bounding box center [923, 171] width 115 height 12
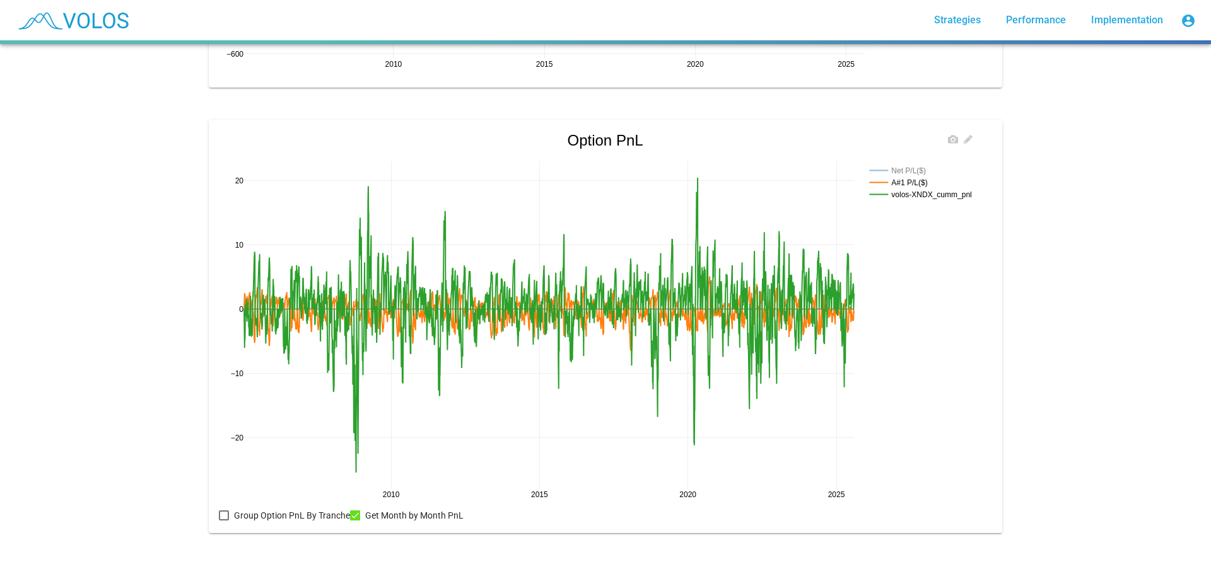
click at [900, 172] on rect at bounding box center [923, 171] width 115 height 12
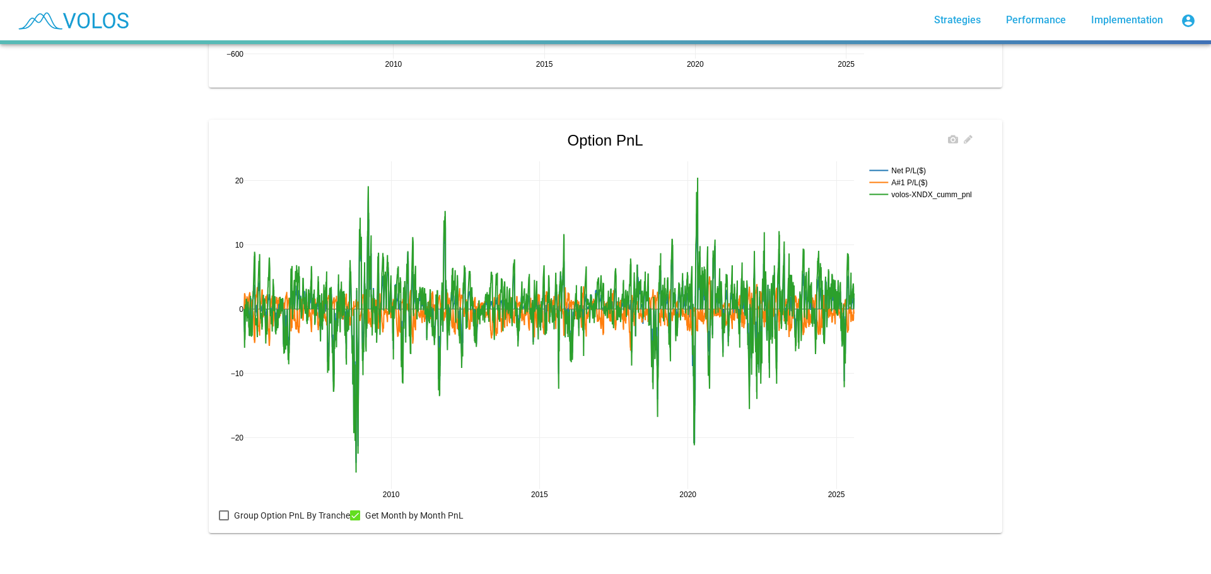
click at [903, 183] on rect at bounding box center [923, 183] width 115 height 12
click at [903, 193] on rect at bounding box center [923, 195] width 115 height 12
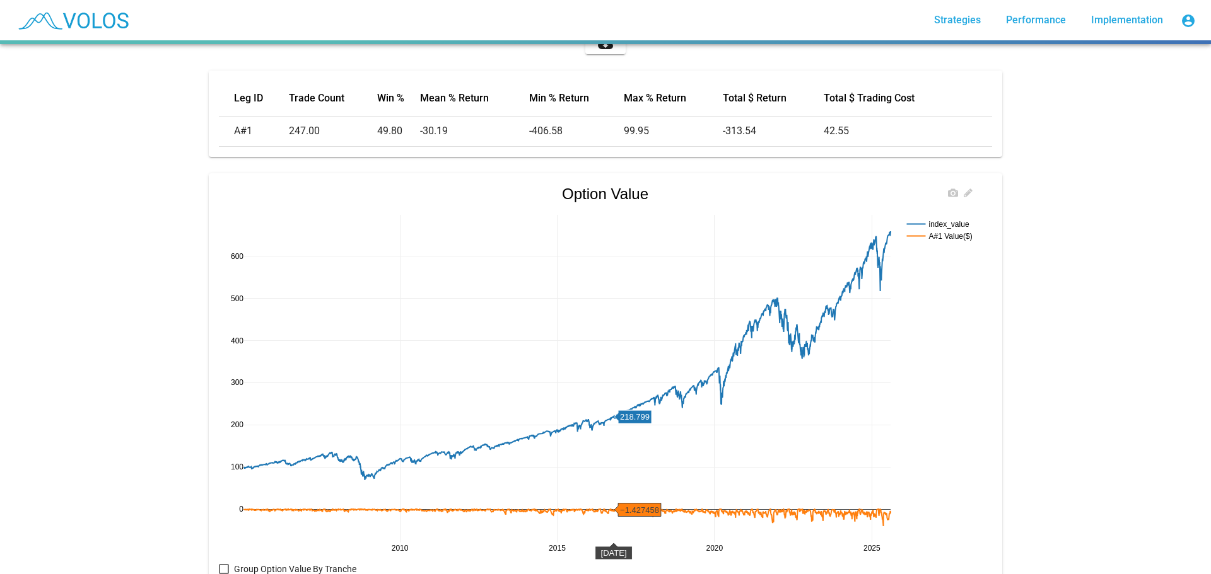
scroll to position [0, 0]
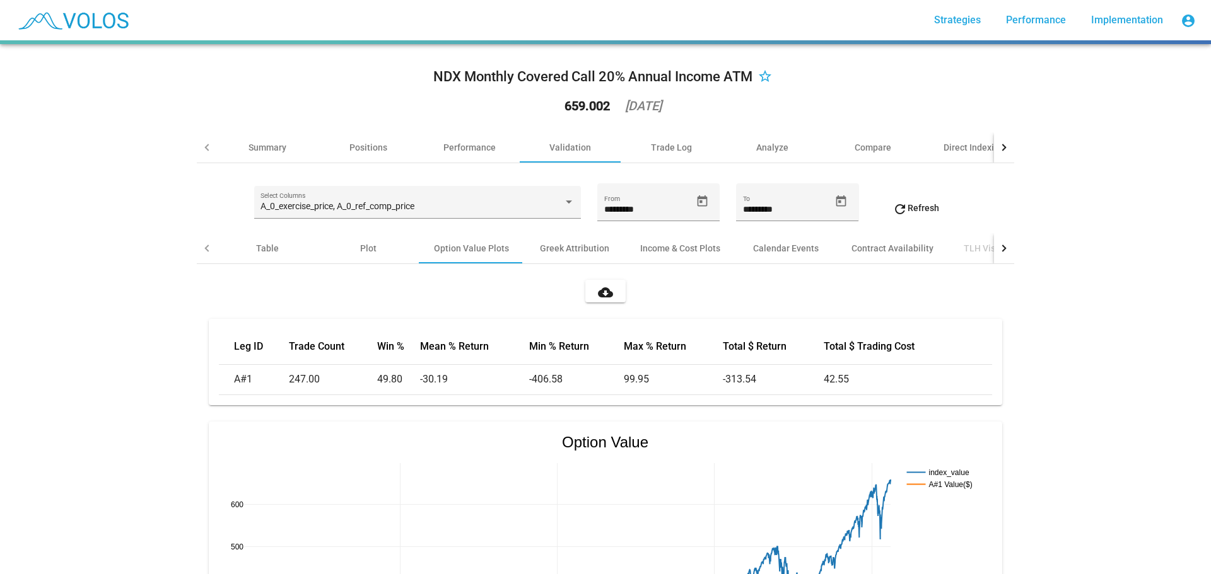
click at [1006, 248] on div at bounding box center [1004, 248] width 20 height 30
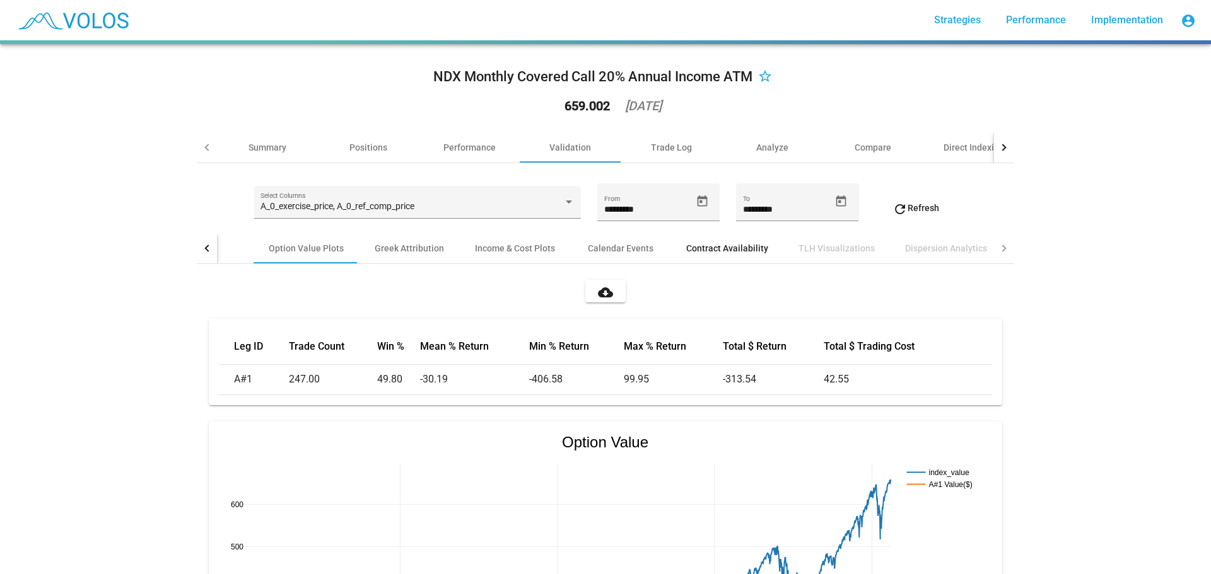
click at [714, 257] on div "Contract Availability" at bounding box center [727, 248] width 112 height 30
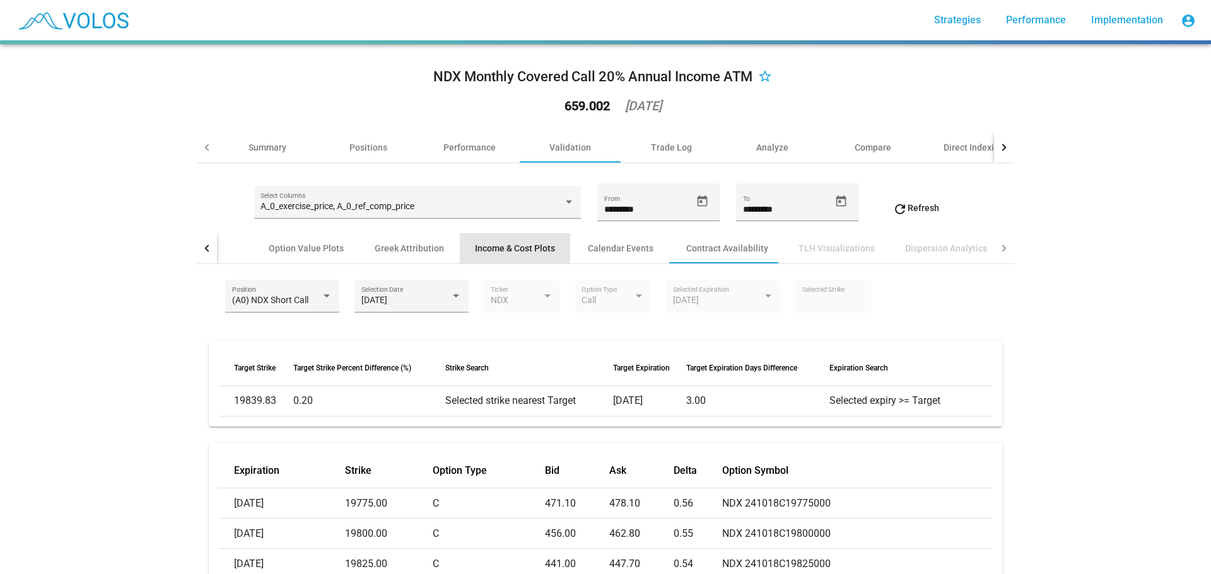
drag, startPoint x: 496, startPoint y: 244, endPoint x: 482, endPoint y: 246, distance: 14.6
click at [495, 245] on div "Income & Cost Plots" at bounding box center [515, 248] width 80 height 13
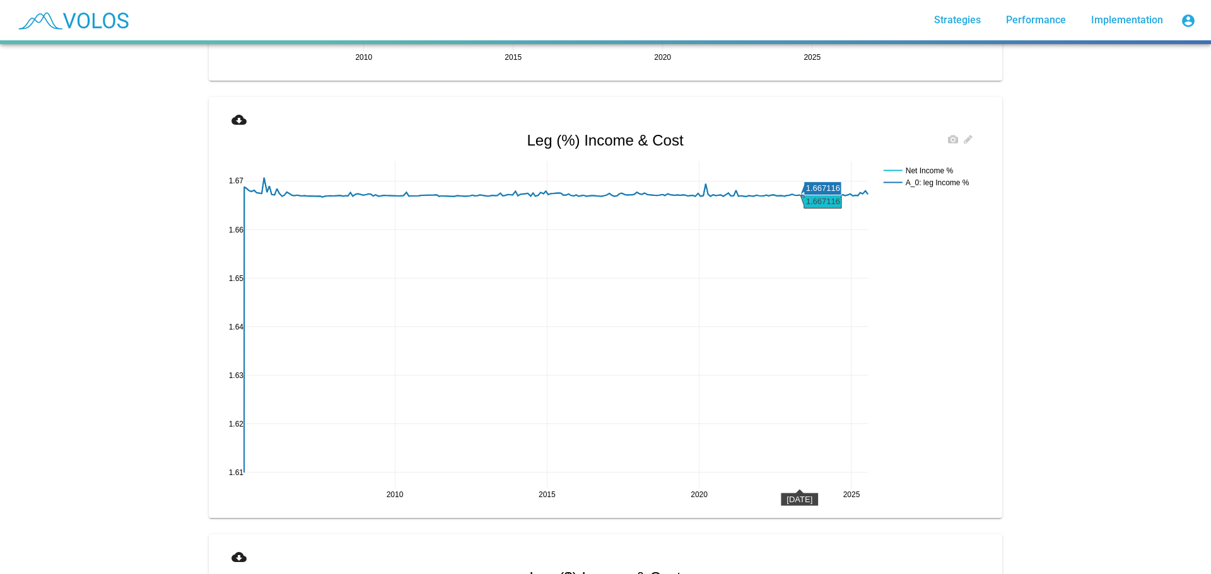
scroll to position [1072, 0]
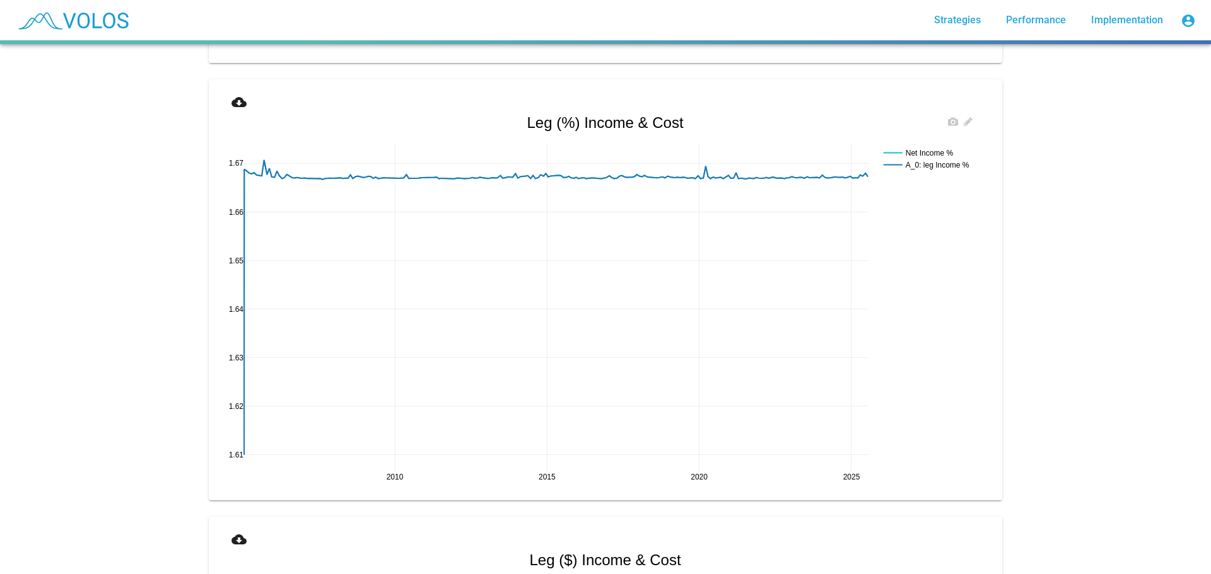
click at [927, 170] on rect at bounding box center [930, 165] width 100 height 12
click at [917, 167] on rect at bounding box center [930, 165] width 100 height 12
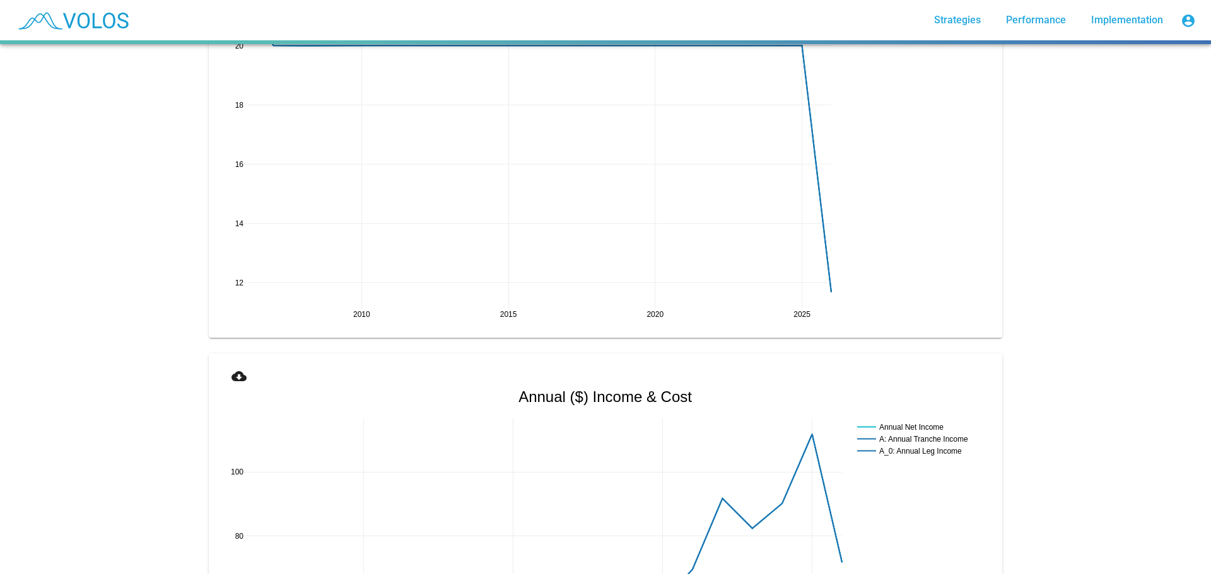
scroll to position [0, 0]
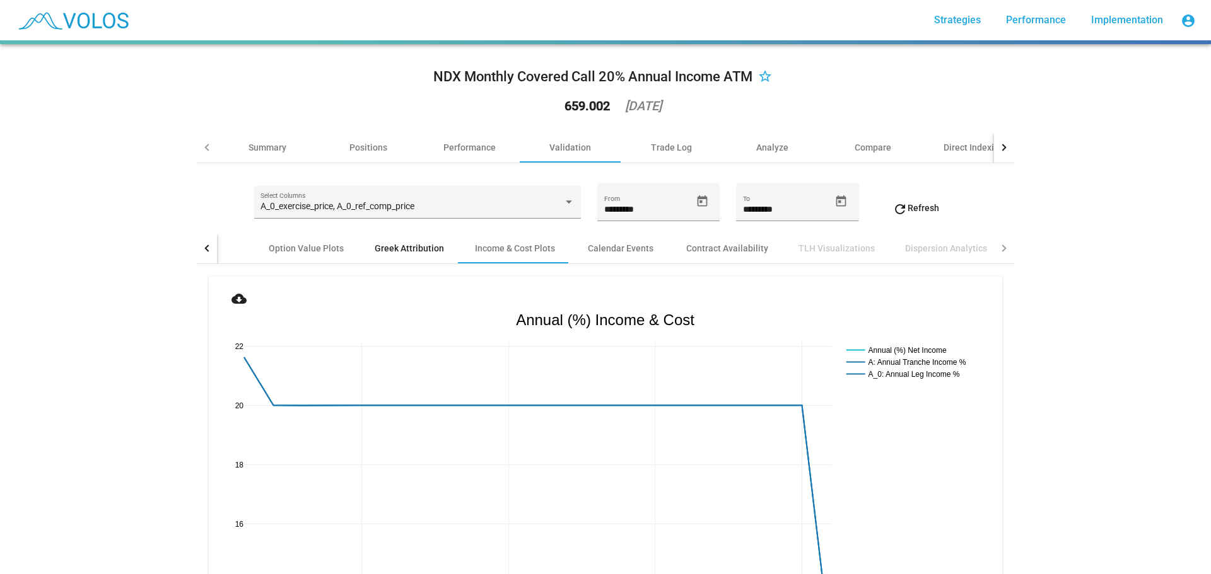
click at [381, 242] on div "Greek Attribution" at bounding box center [409, 248] width 69 height 13
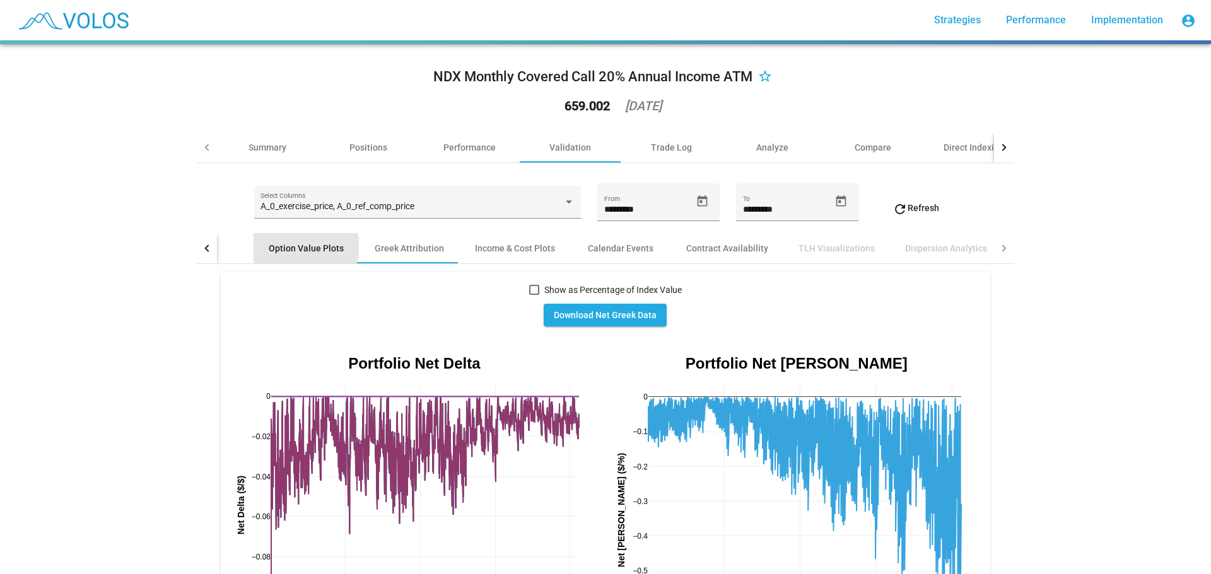
click at [299, 247] on div "Option Value Plots" at bounding box center [306, 248] width 75 height 13
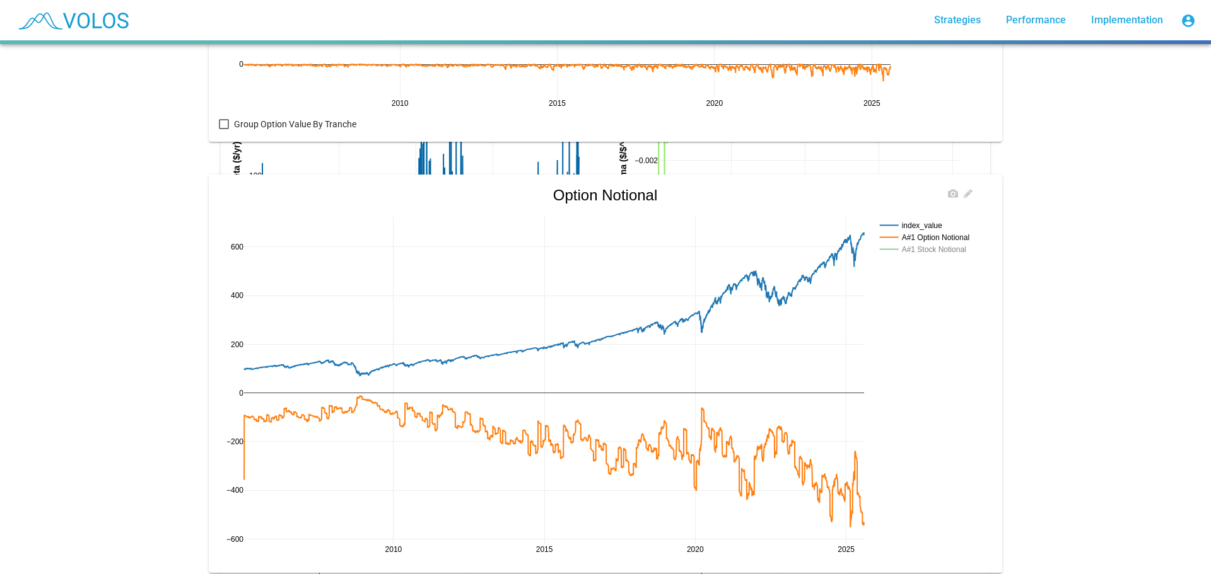
scroll to position [757, 0]
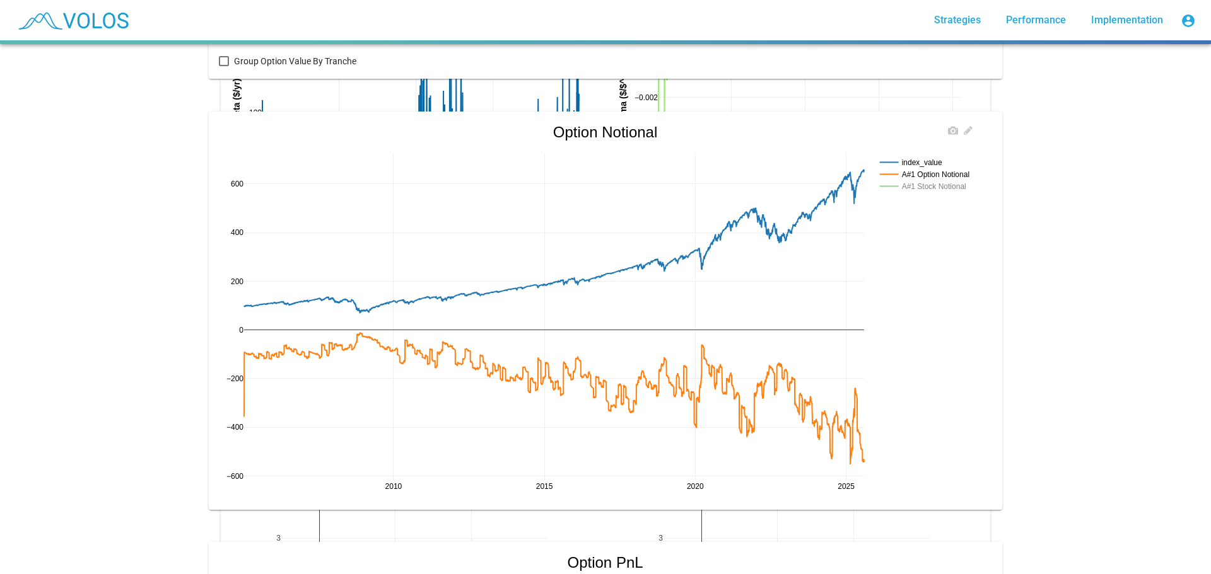
click at [914, 187] on rect at bounding box center [928, 186] width 104 height 12
click at [924, 173] on rect at bounding box center [928, 174] width 104 height 12
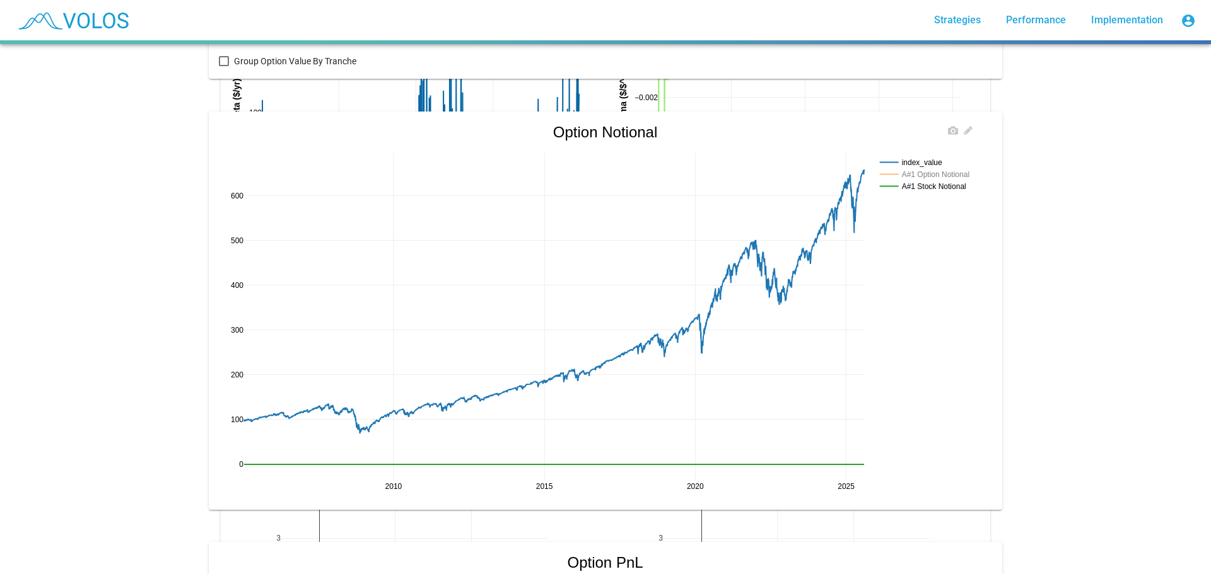
click at [922, 163] on rect at bounding box center [928, 162] width 104 height 12
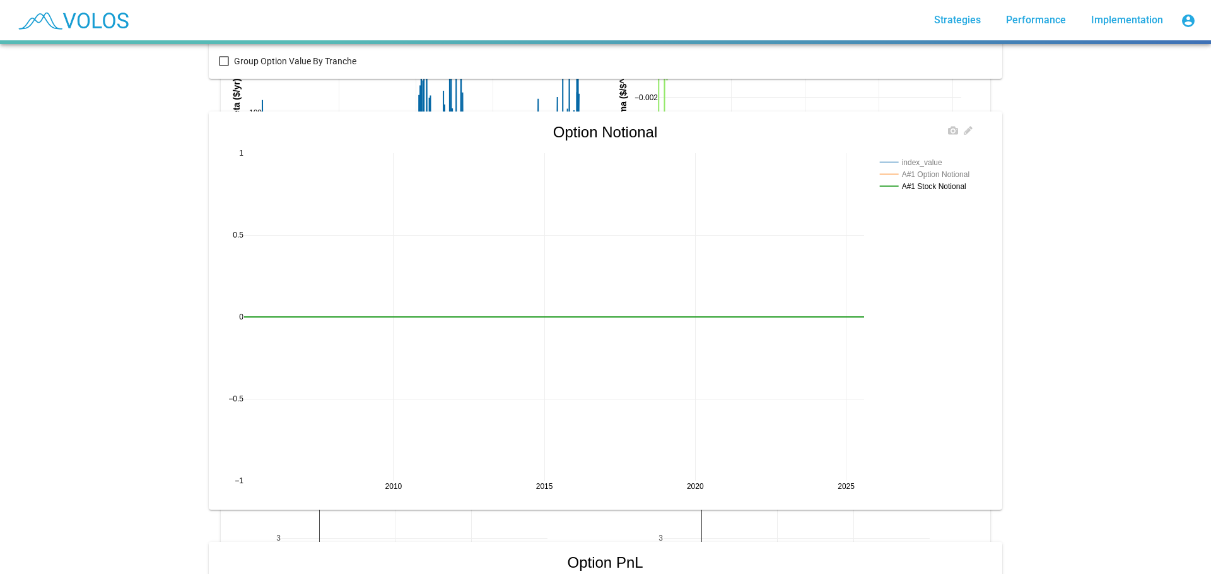
click at [902, 176] on rect at bounding box center [928, 174] width 104 height 12
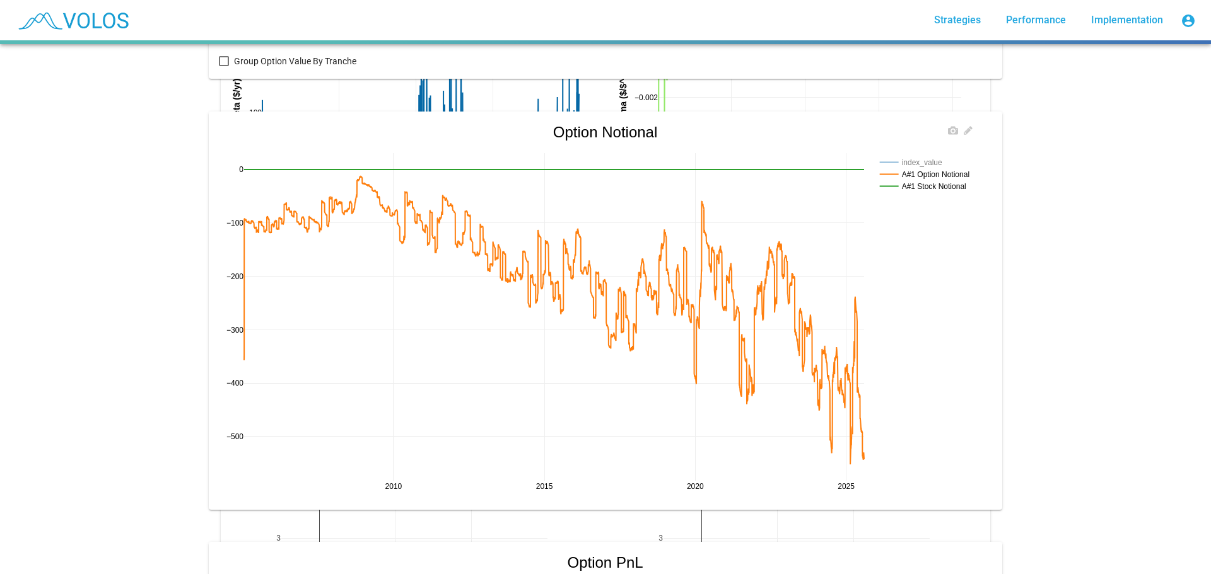
click at [908, 159] on rect at bounding box center [928, 162] width 104 height 12
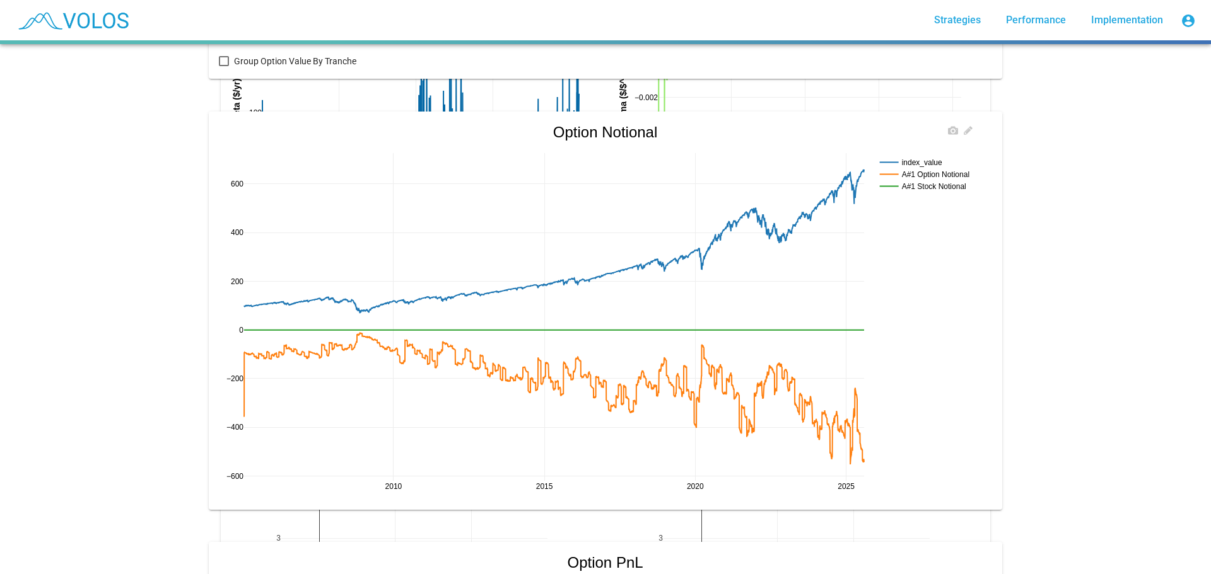
click at [932, 186] on rect at bounding box center [928, 186] width 104 height 12
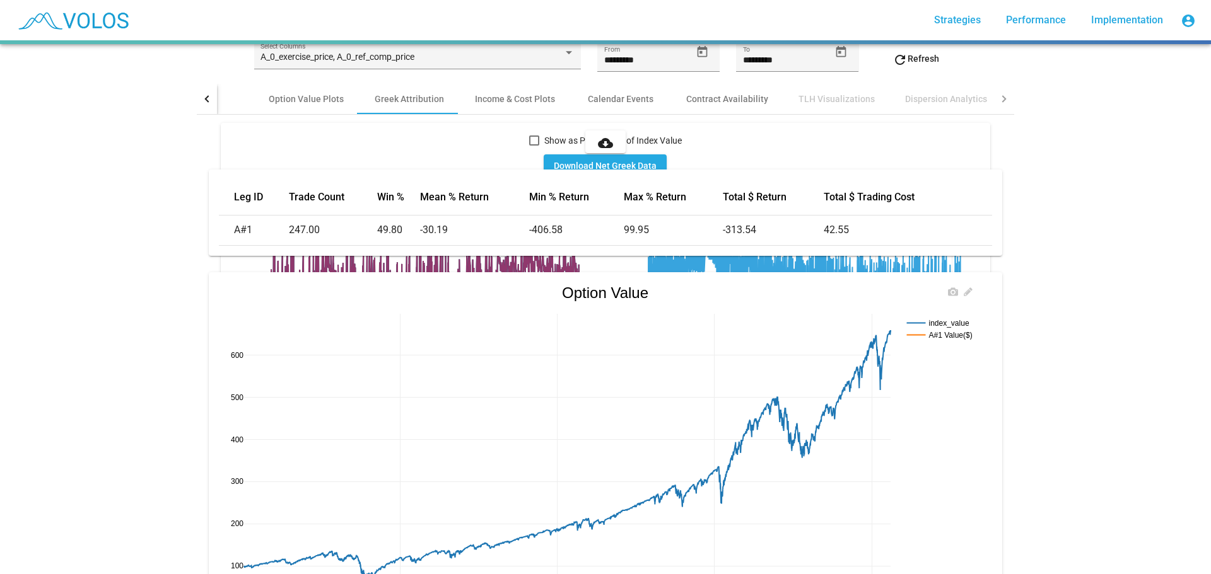
scroll to position [0, 0]
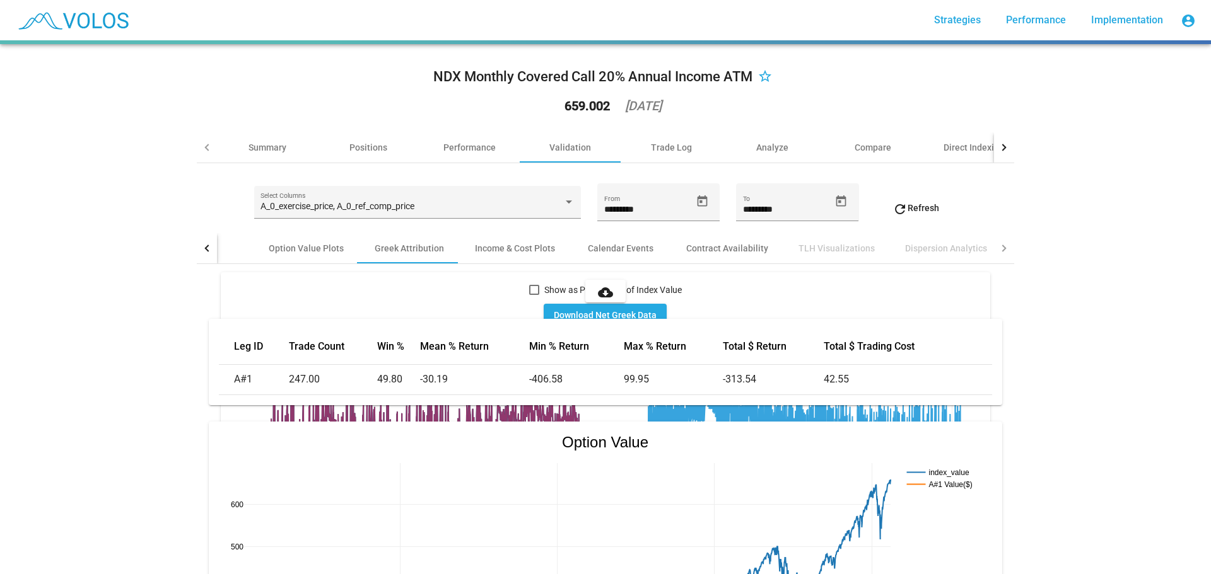
click at [598, 291] on mat-icon "cloud_download" at bounding box center [605, 292] width 15 height 15
click at [1060, 285] on div "NDX Monthly Covered Call 20% Annual Income ATM star_border 659.002 2025-08-06 S…" at bounding box center [605, 309] width 1211 height 530
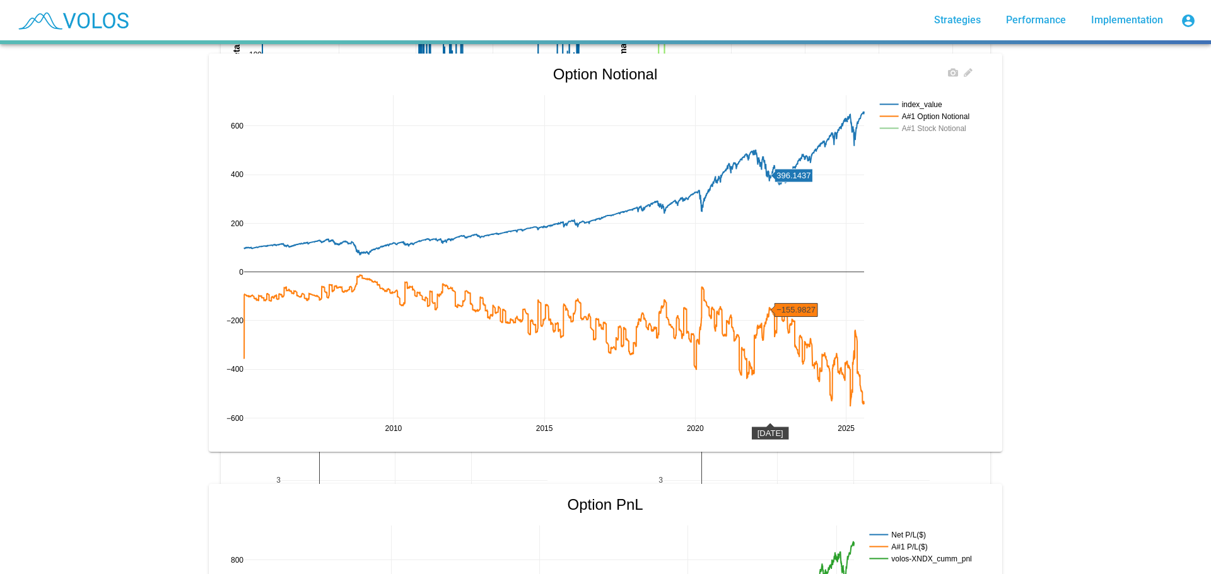
scroll to position [820, 0]
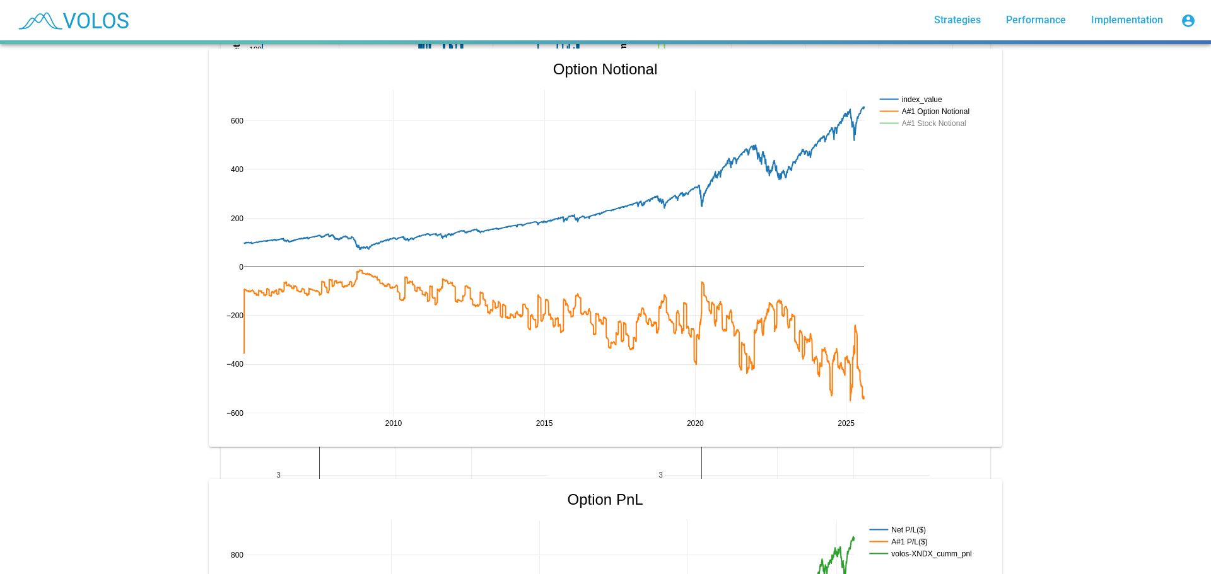
click at [1137, 162] on div "NDX Monthly Covered Call 20% Annual Income ATM star_border 659.002 2025-08-06 S…" at bounding box center [605, 309] width 1211 height 530
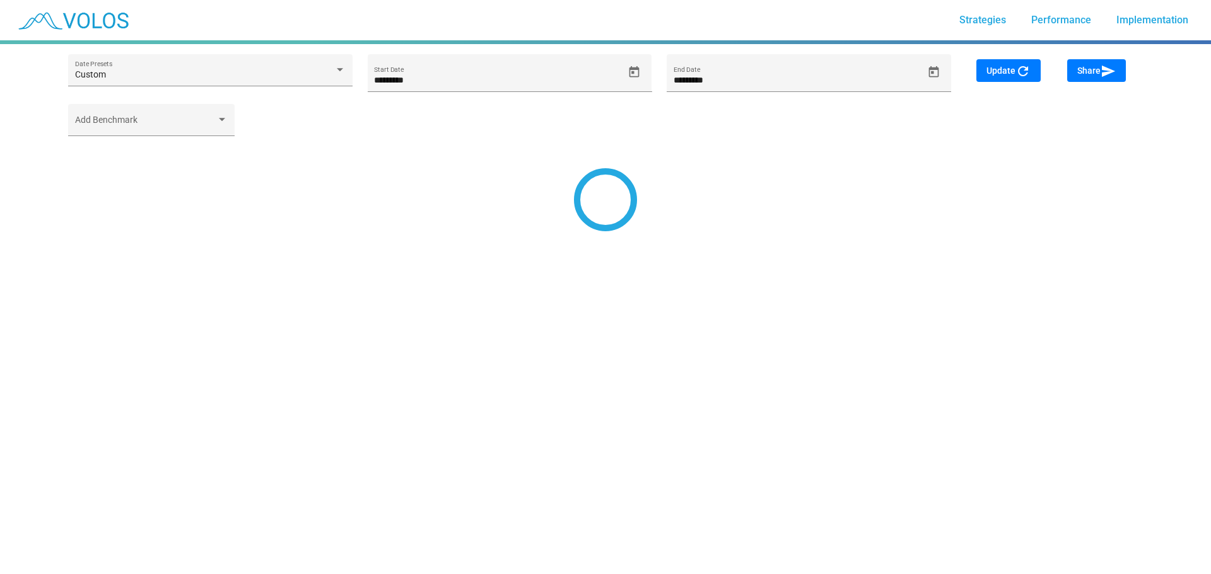
type input "*********"
type input "********"
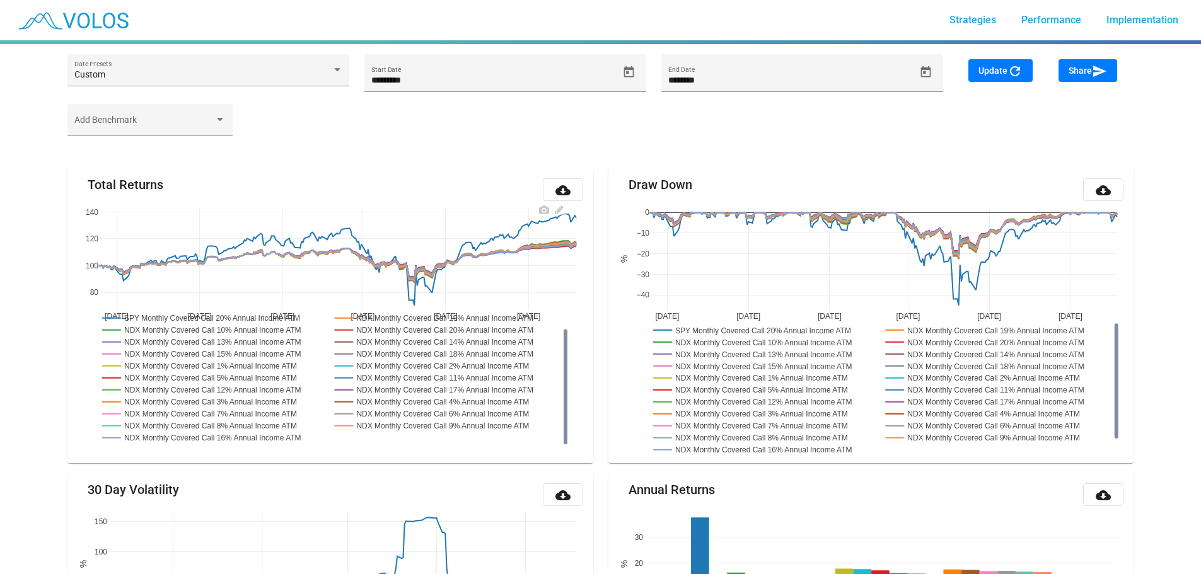
click at [460, 388] on rect at bounding box center [447, 390] width 231 height 12
